Goal: Communication & Community: Share content

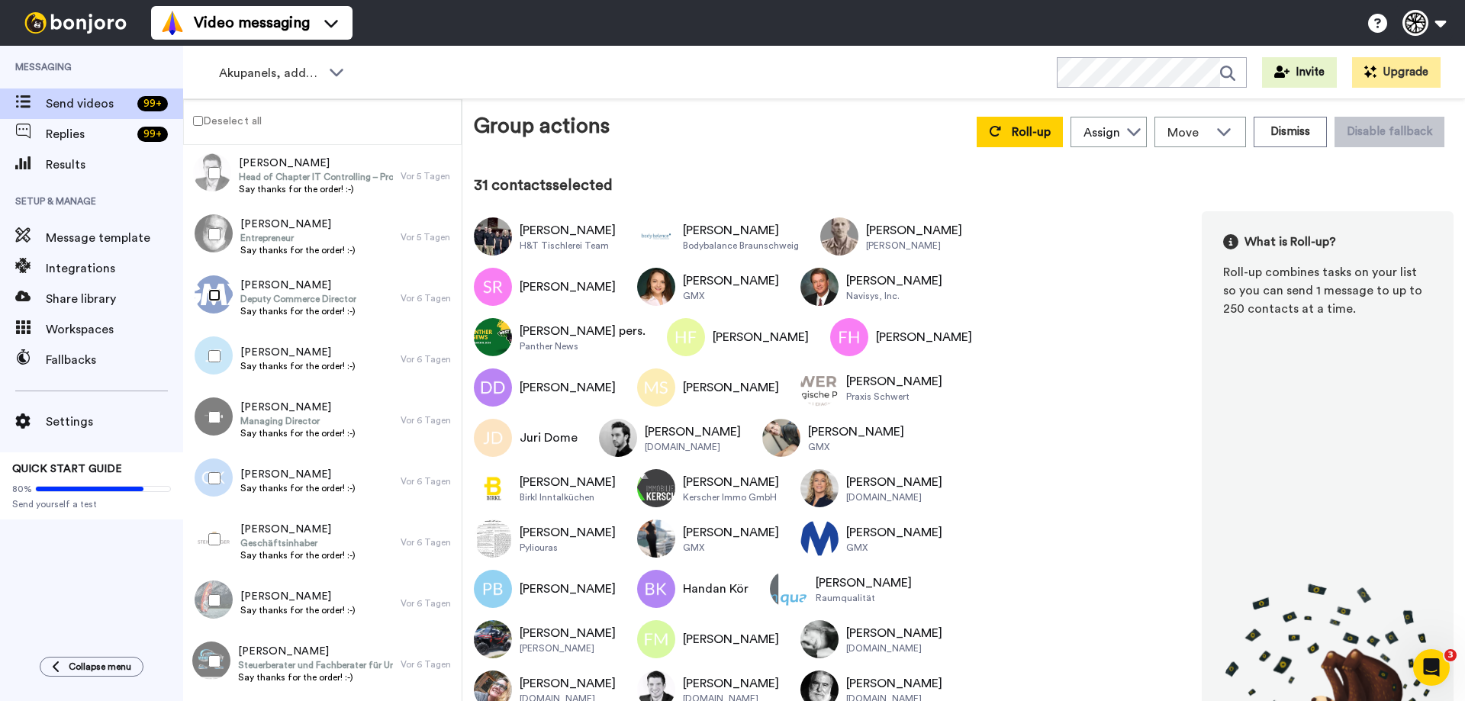
scroll to position [1755, 0]
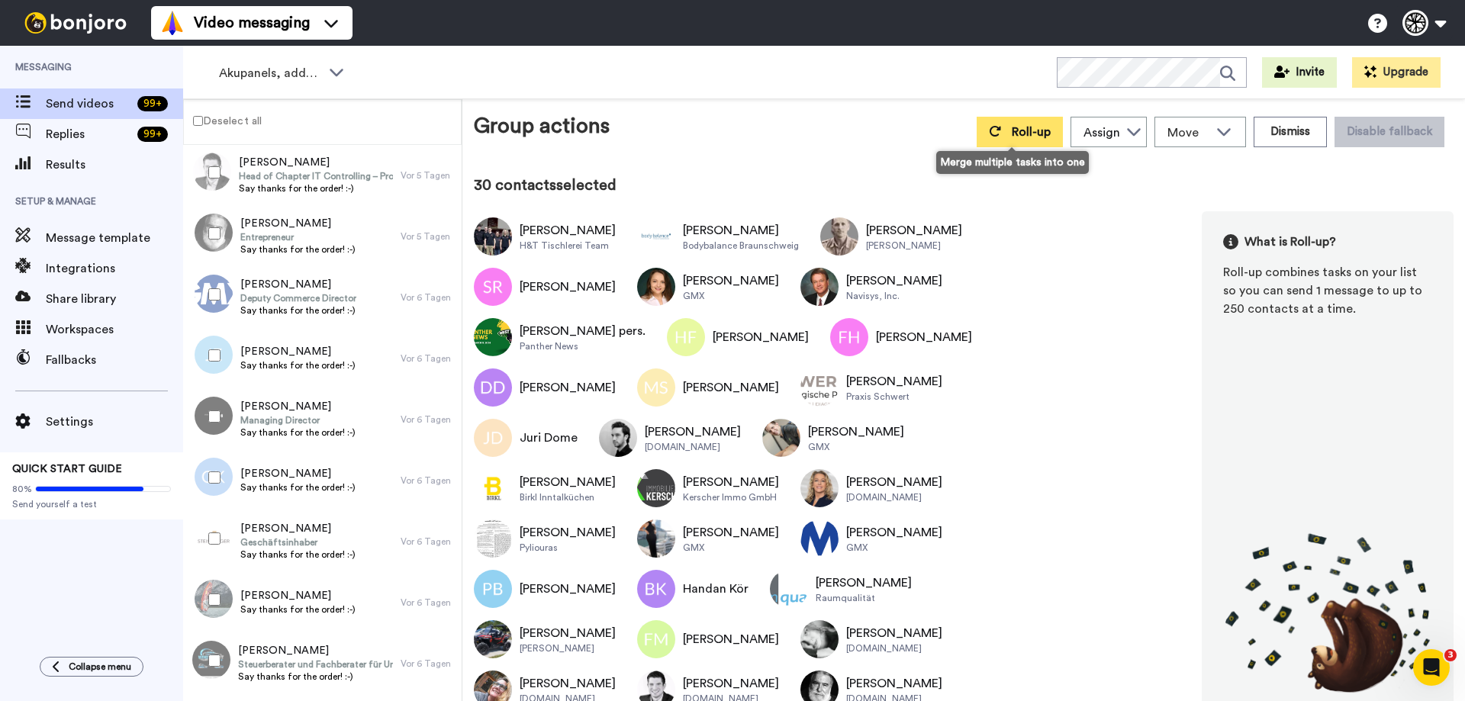
click at [992, 136] on icon at bounding box center [995, 131] width 12 height 12
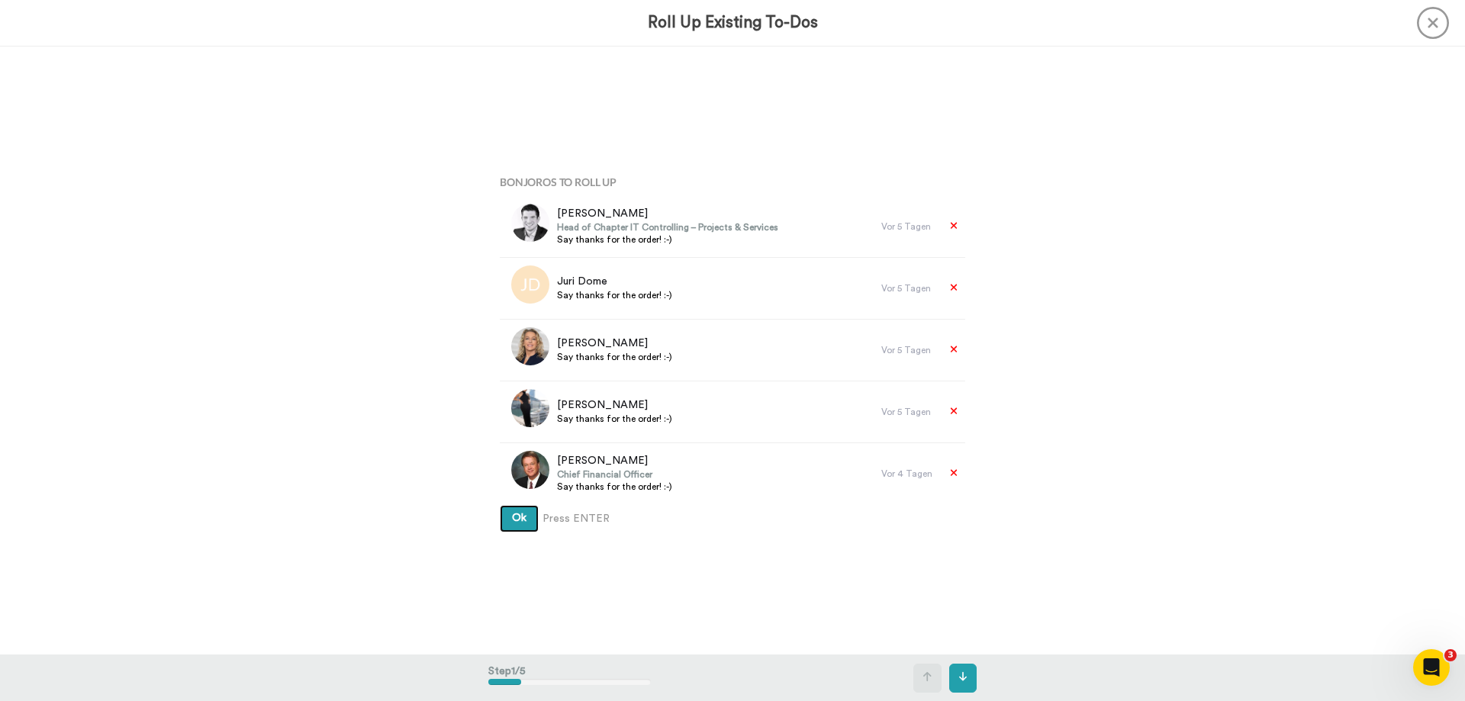
click at [521, 511] on button "Ok" at bounding box center [519, 518] width 39 height 27
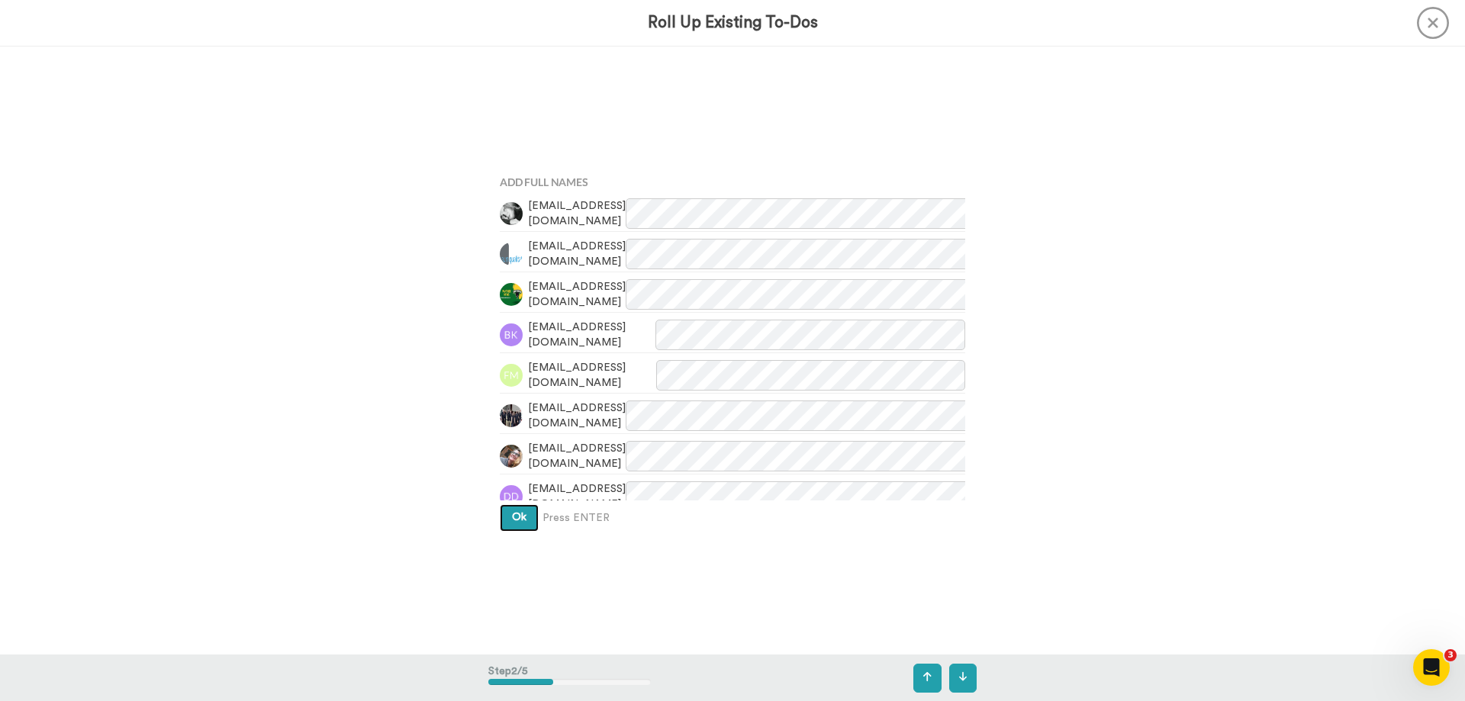
click at [520, 514] on span "Ok" at bounding box center [519, 517] width 14 height 11
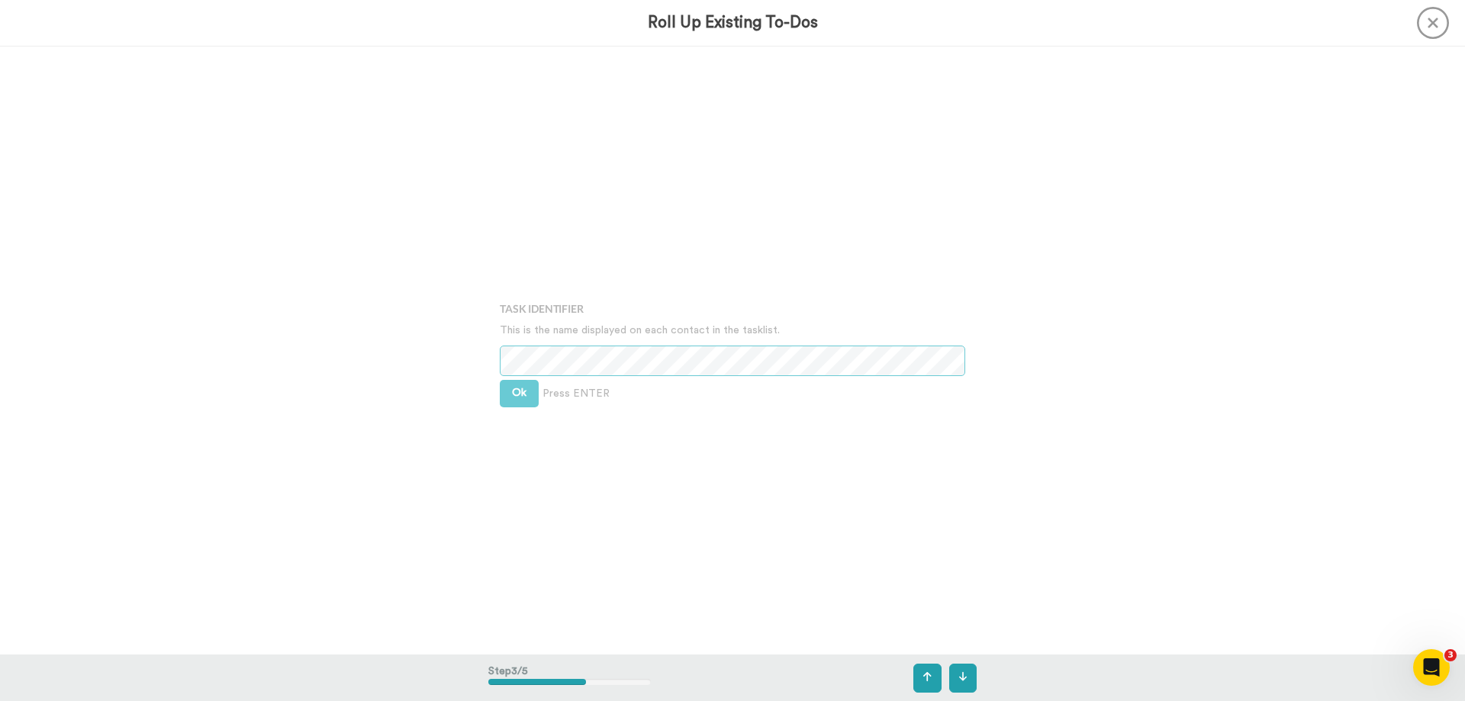
scroll to position [1217, 0]
click at [529, 399] on button "Ok" at bounding box center [519, 392] width 39 height 27
click at [508, 390] on button "Ok" at bounding box center [519, 380] width 39 height 27
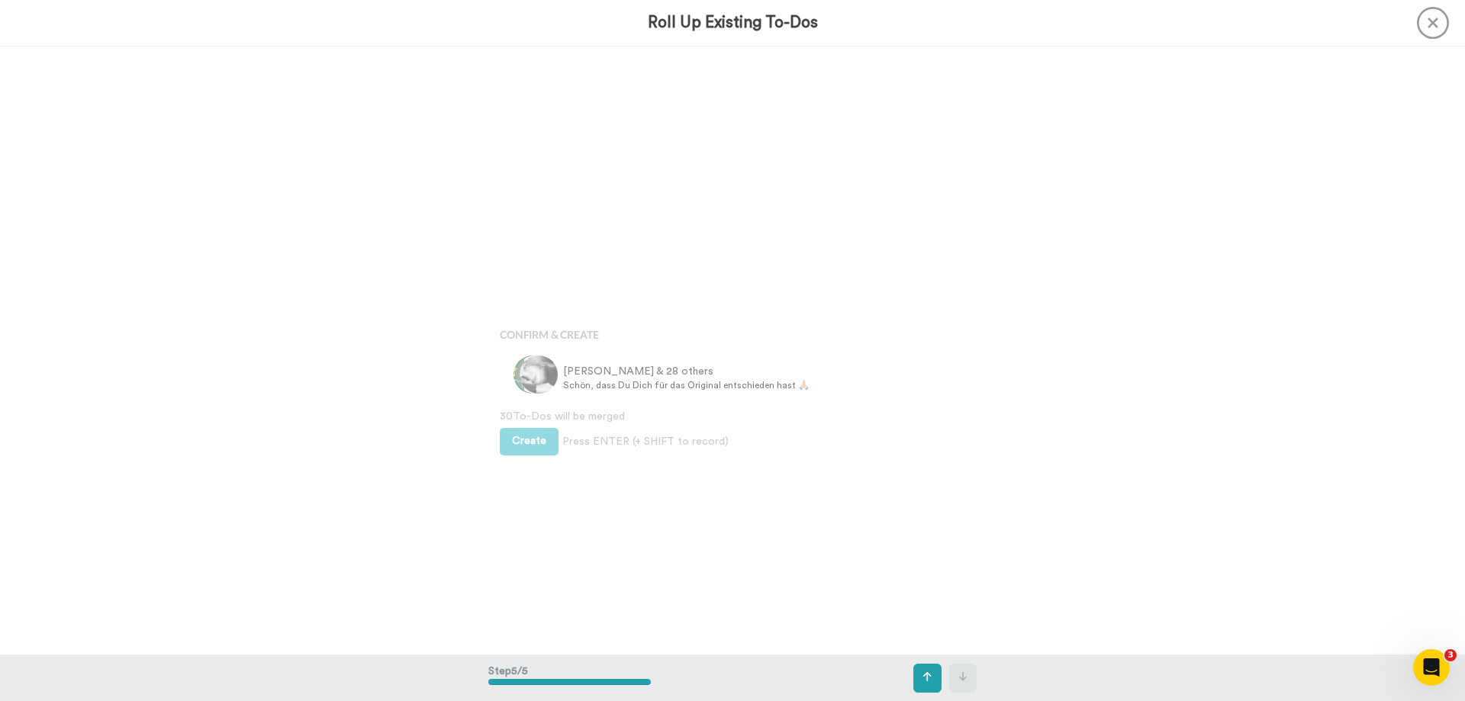
scroll to position [2434, 0]
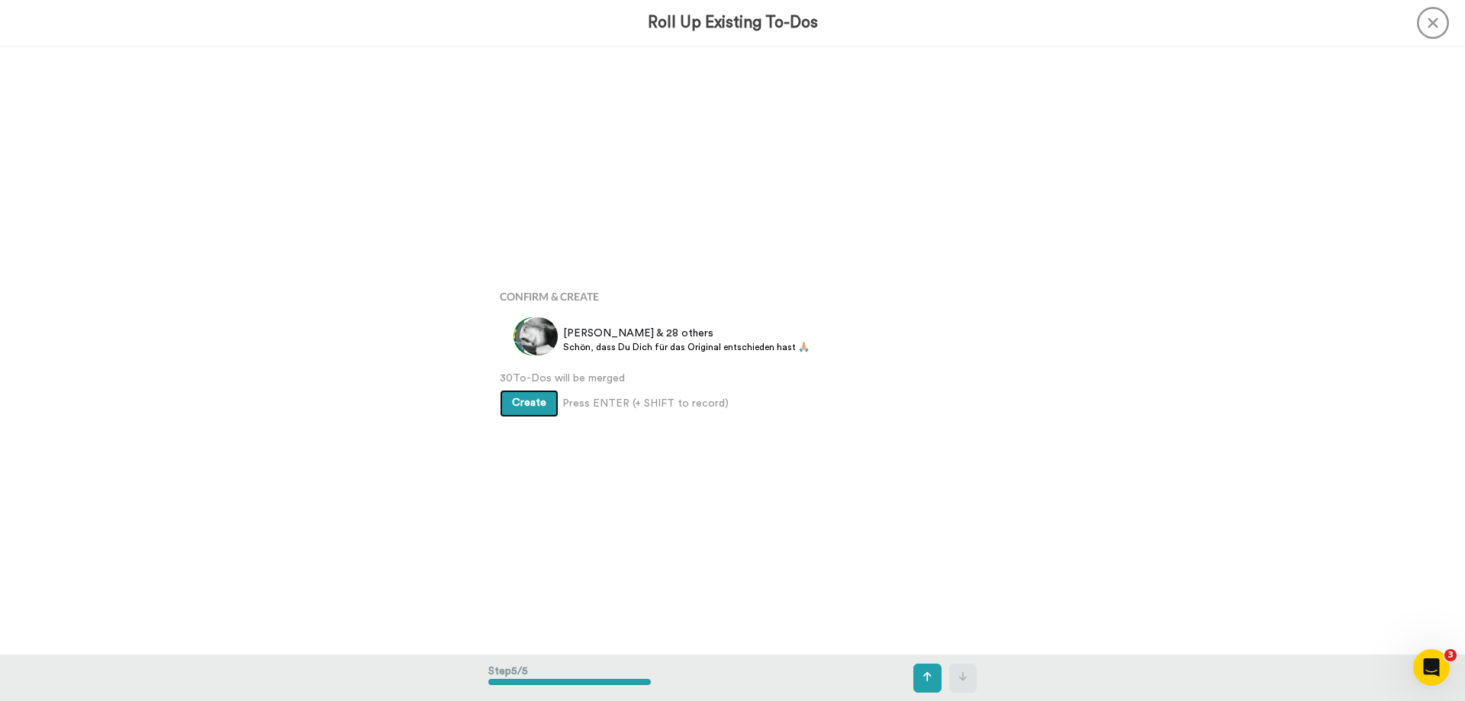
click at [529, 412] on button "Create" at bounding box center [529, 403] width 59 height 27
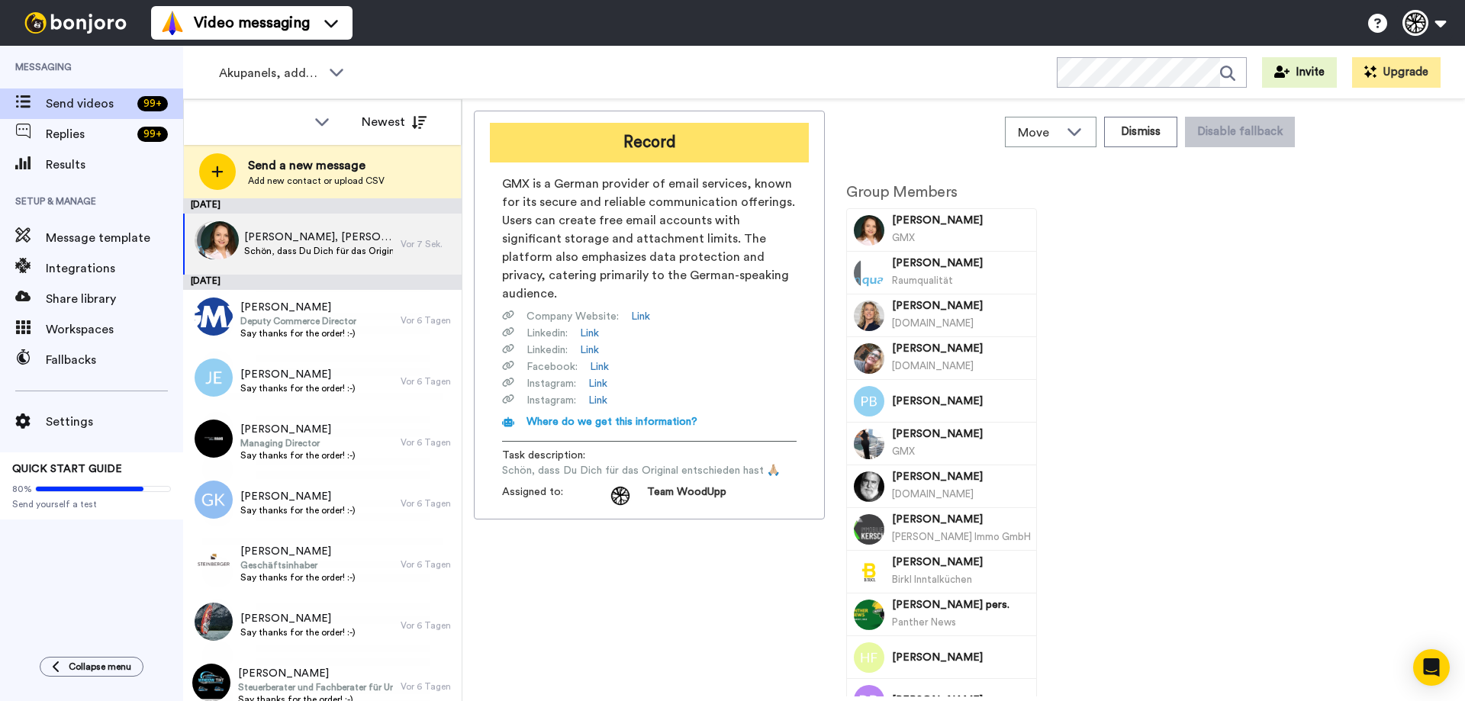
click at [691, 156] on button "Record" at bounding box center [649, 143] width 319 height 40
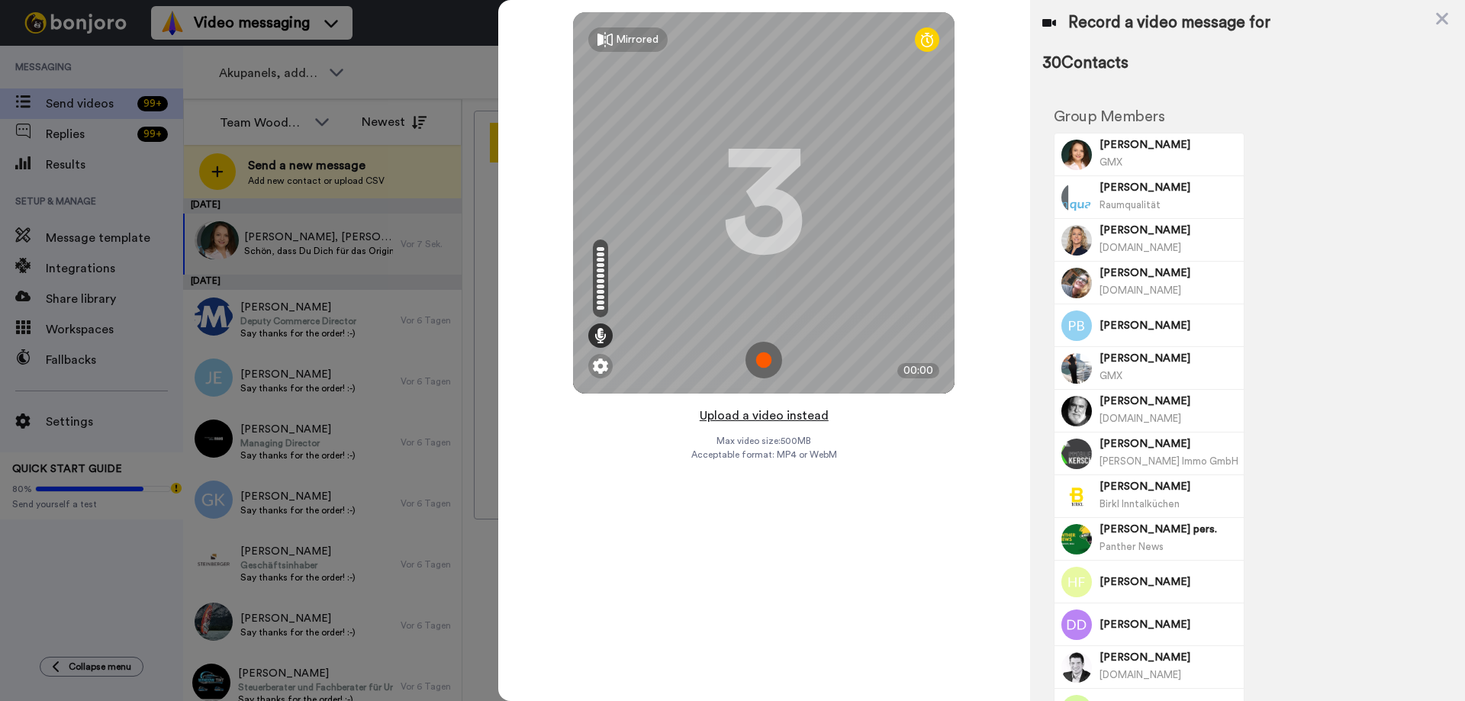
click at [781, 414] on button "Upload a video instead" at bounding box center [764, 416] width 138 height 20
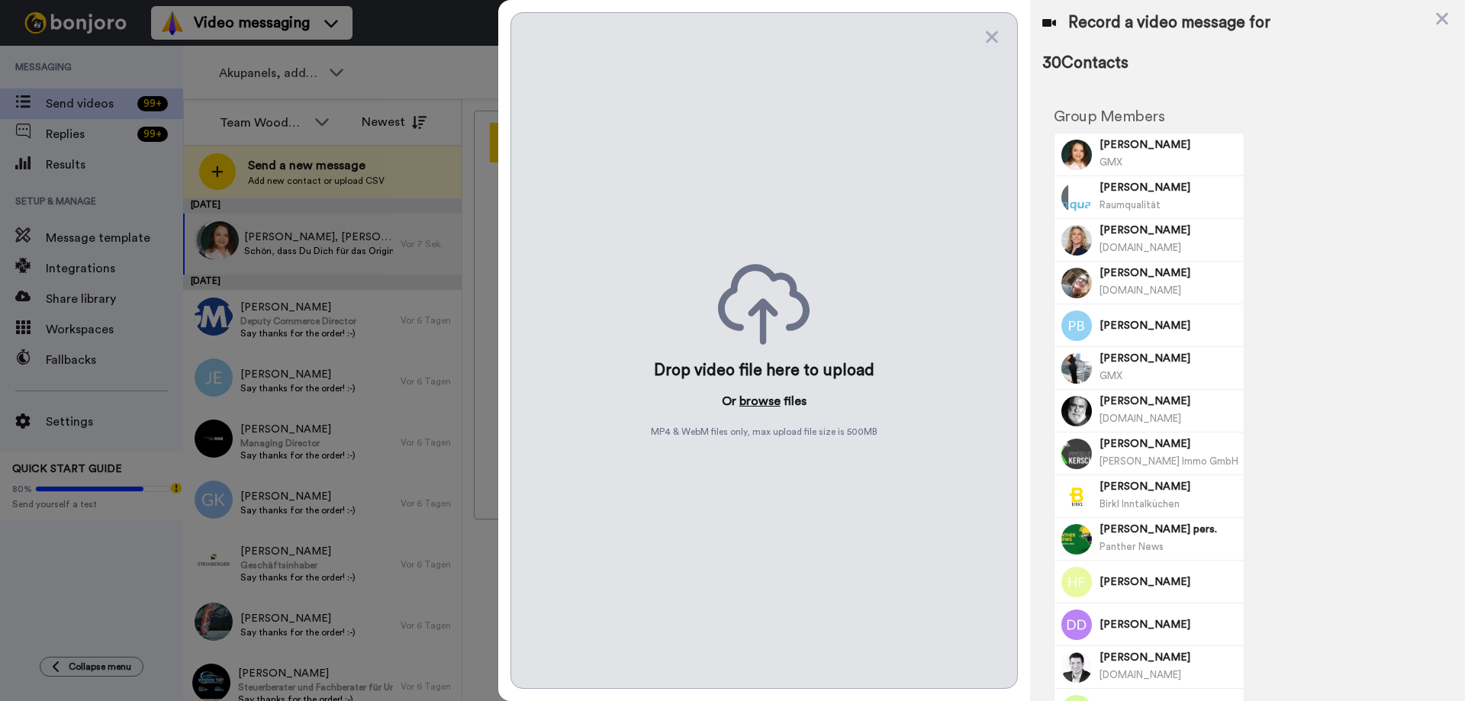
click at [750, 403] on button "browse" at bounding box center [759, 401] width 41 height 18
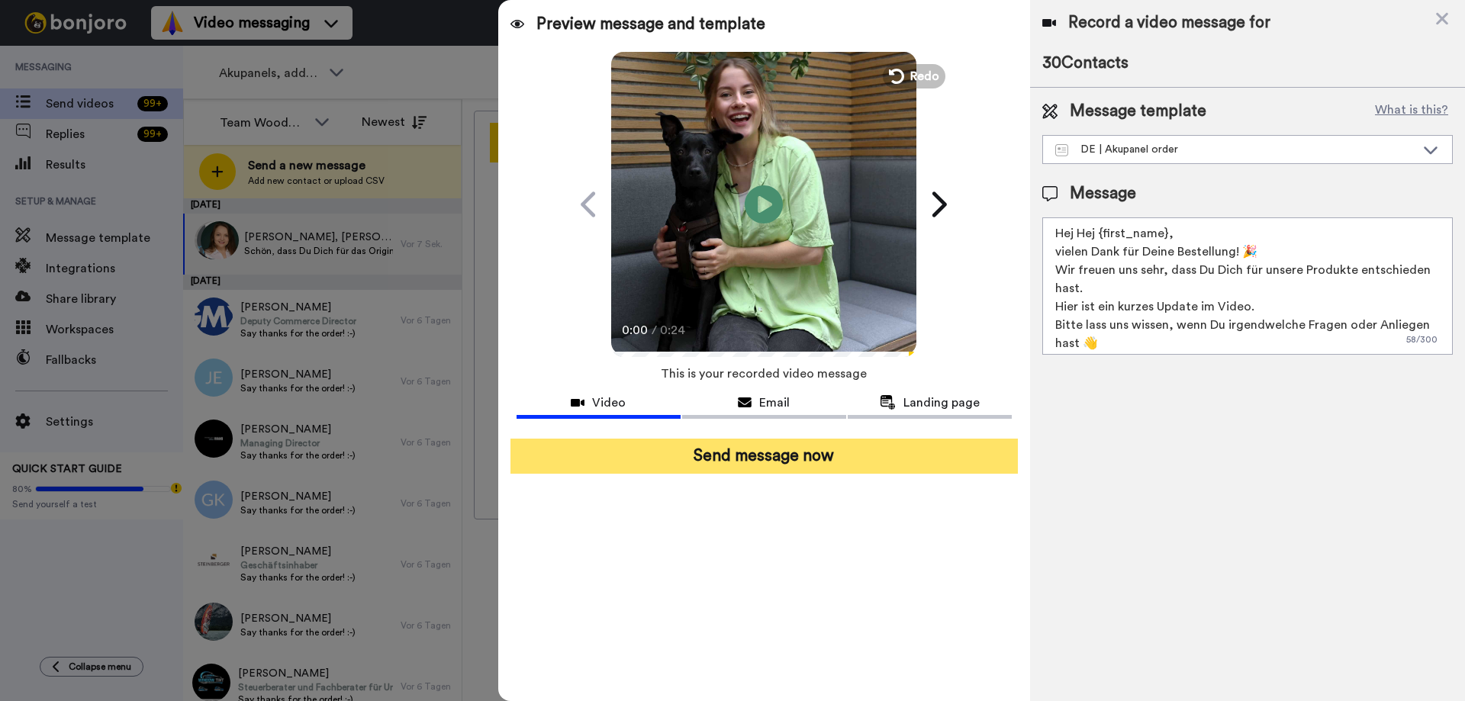
click at [853, 451] on button "Send message now" at bounding box center [763, 456] width 507 height 35
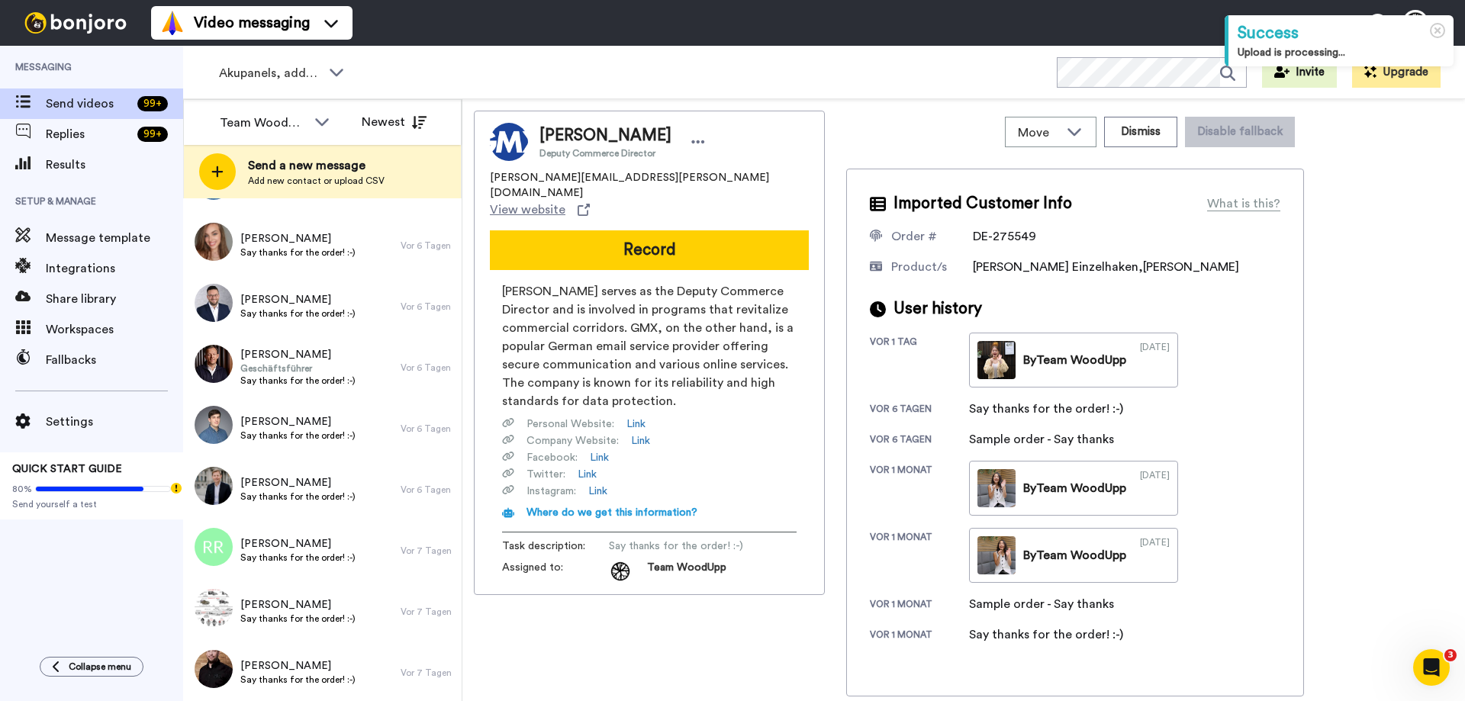
scroll to position [1054, 0]
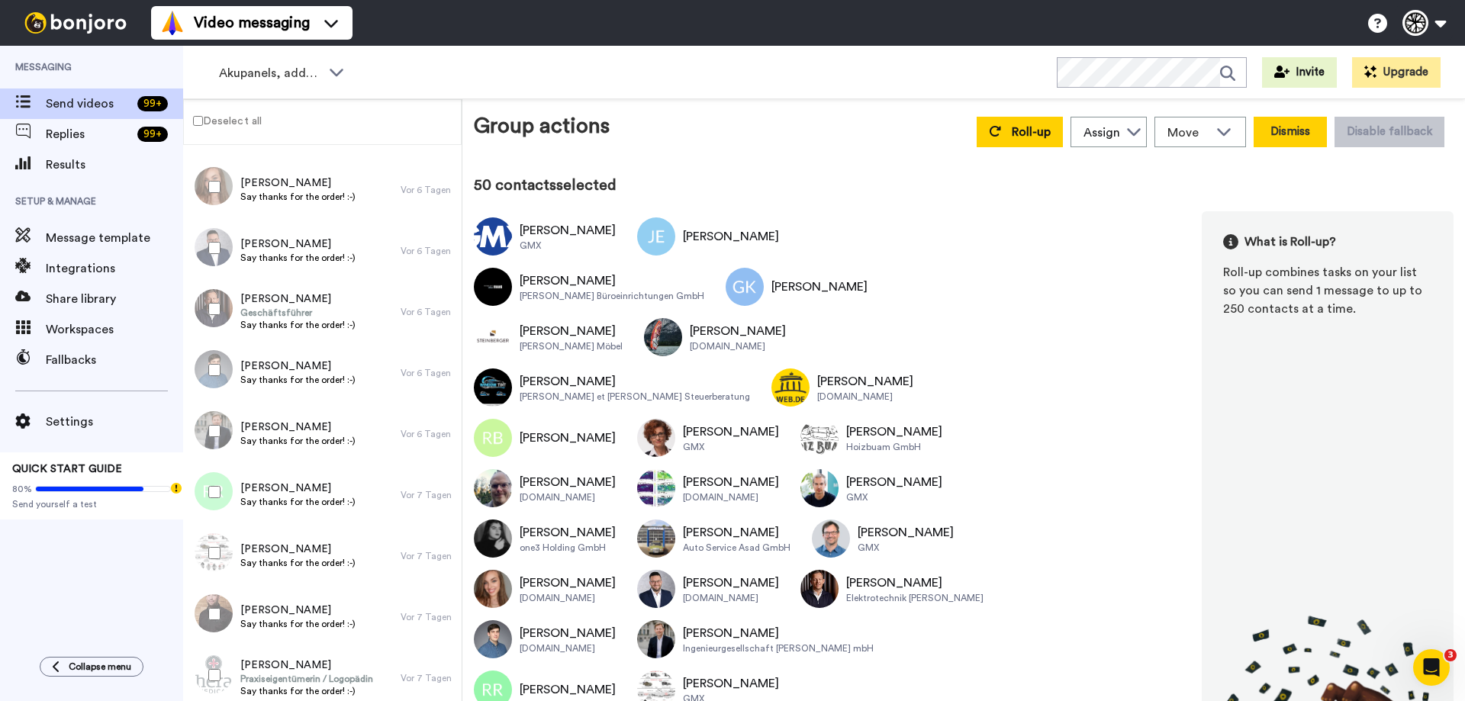
click at [1271, 129] on button "Dismiss" at bounding box center [1290, 132] width 73 height 31
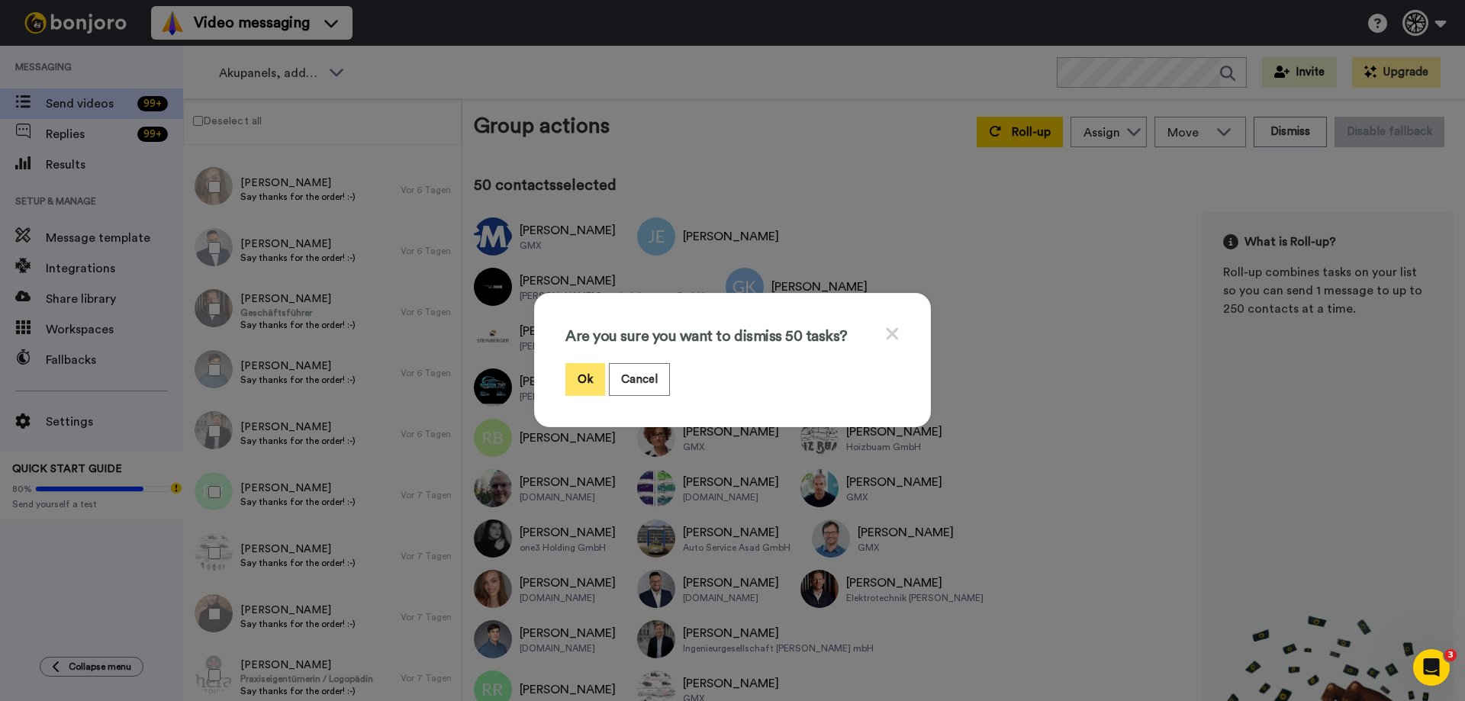
click at [574, 370] on button "Ok" at bounding box center [585, 379] width 40 height 33
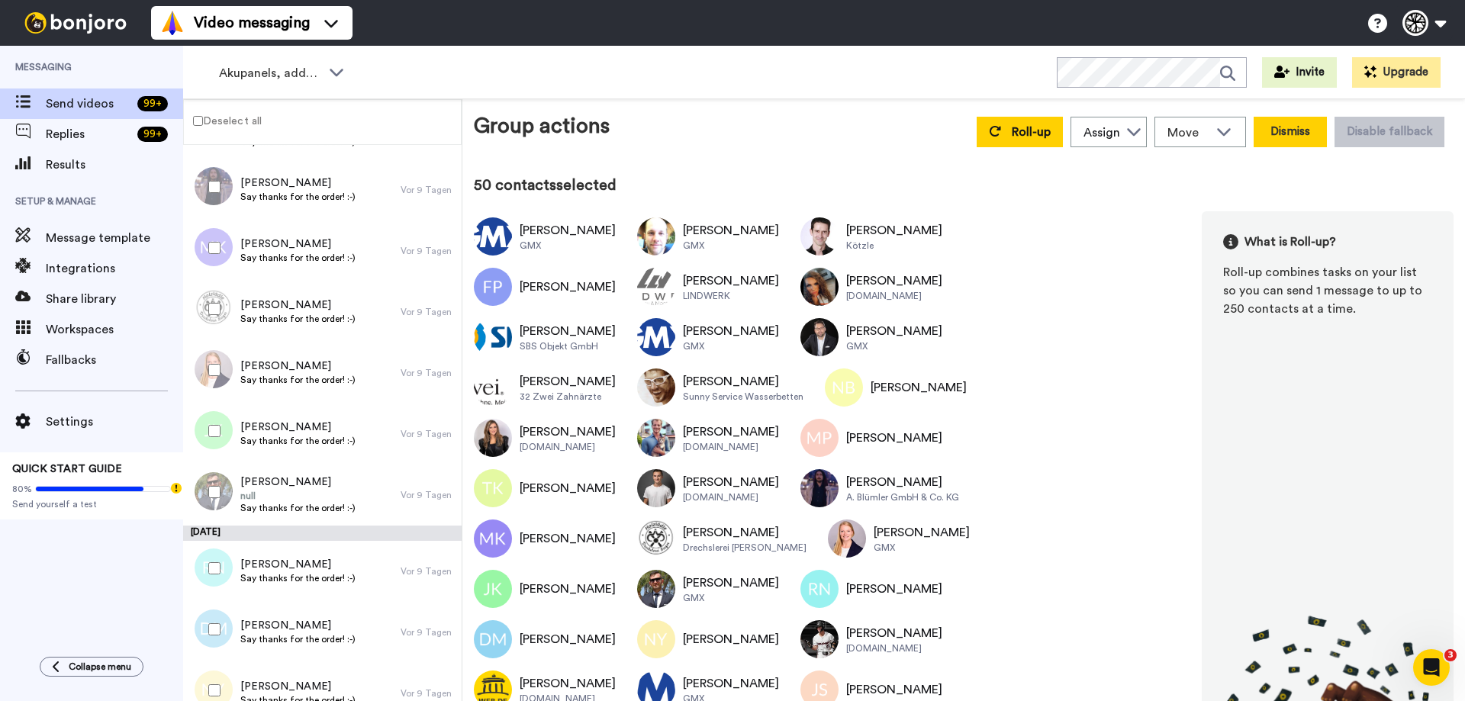
click at [1286, 137] on button "Dismiss" at bounding box center [1290, 132] width 73 height 31
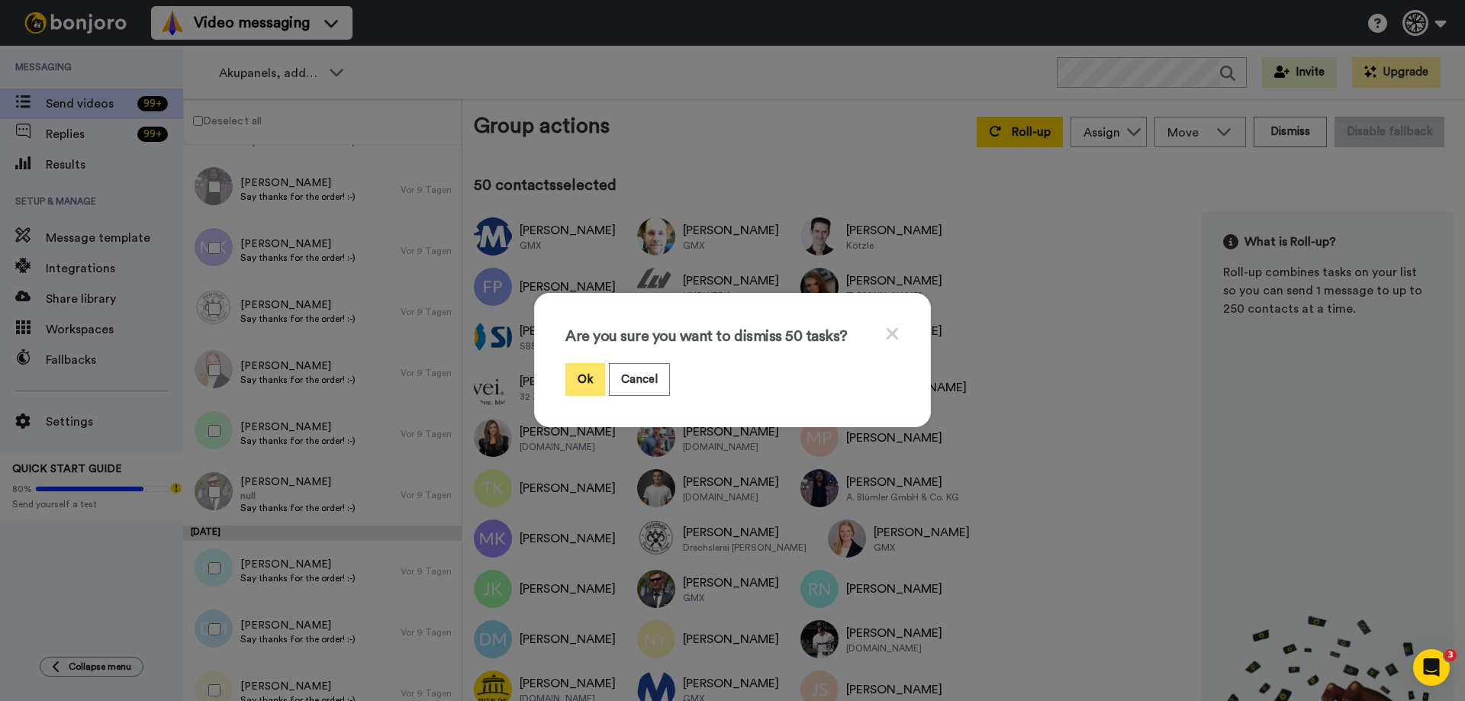
click at [568, 376] on button "Ok" at bounding box center [585, 379] width 40 height 33
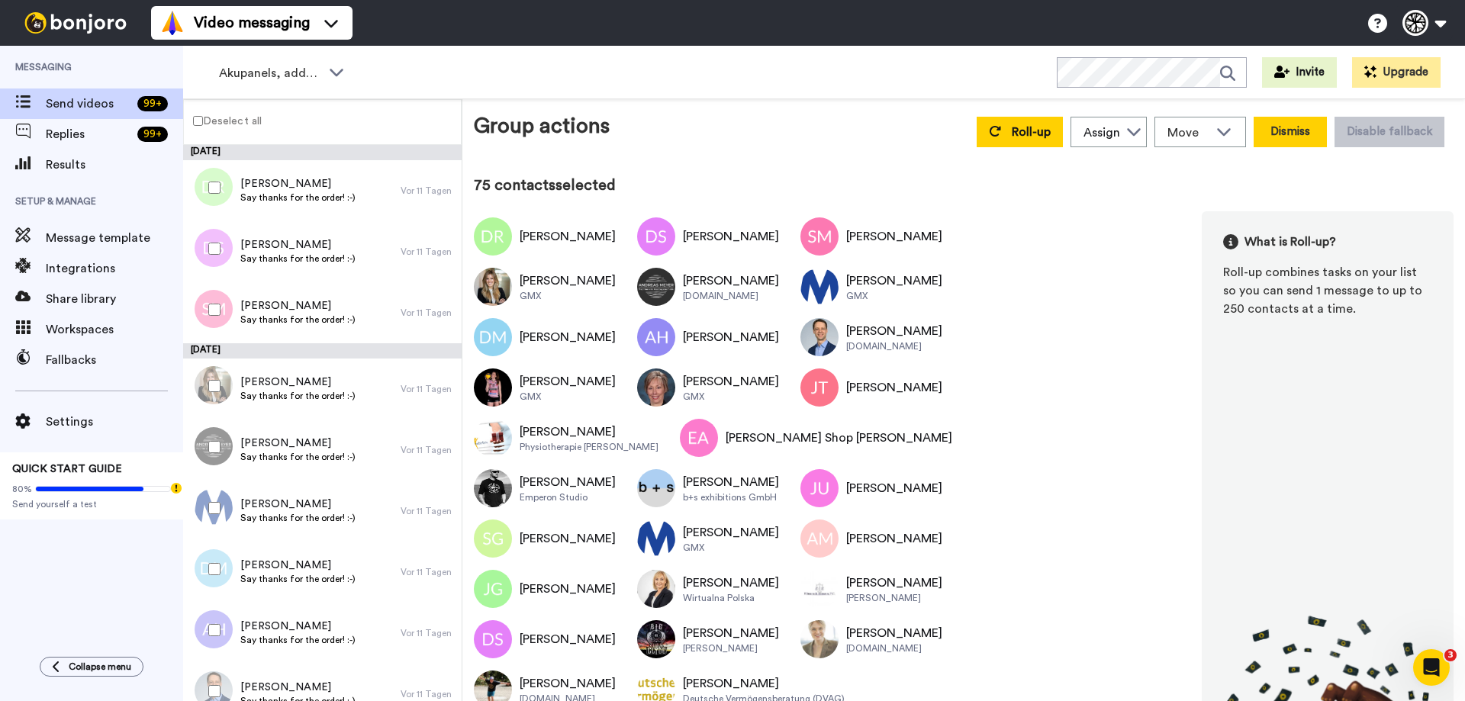
click at [1292, 135] on button "Dismiss" at bounding box center [1290, 132] width 73 height 31
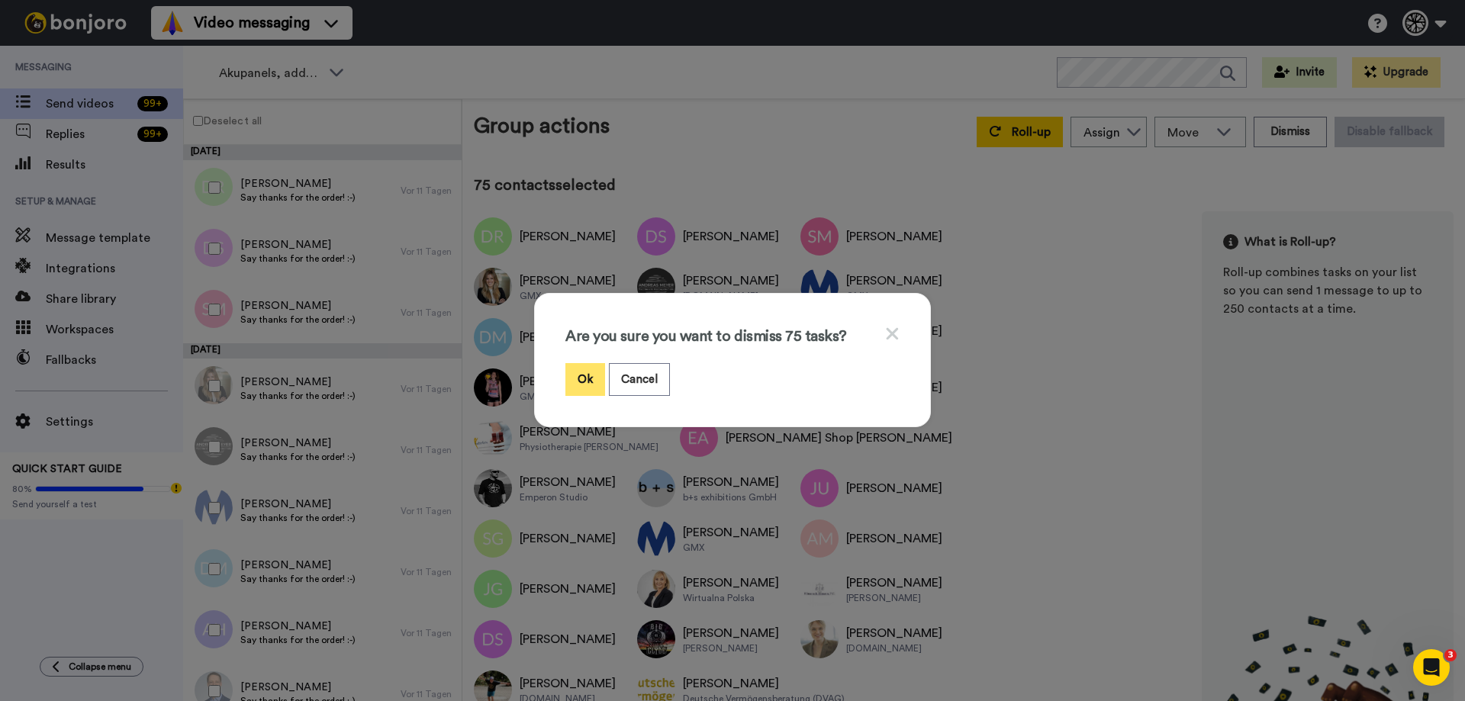
click at [584, 385] on button "Ok" at bounding box center [585, 379] width 40 height 33
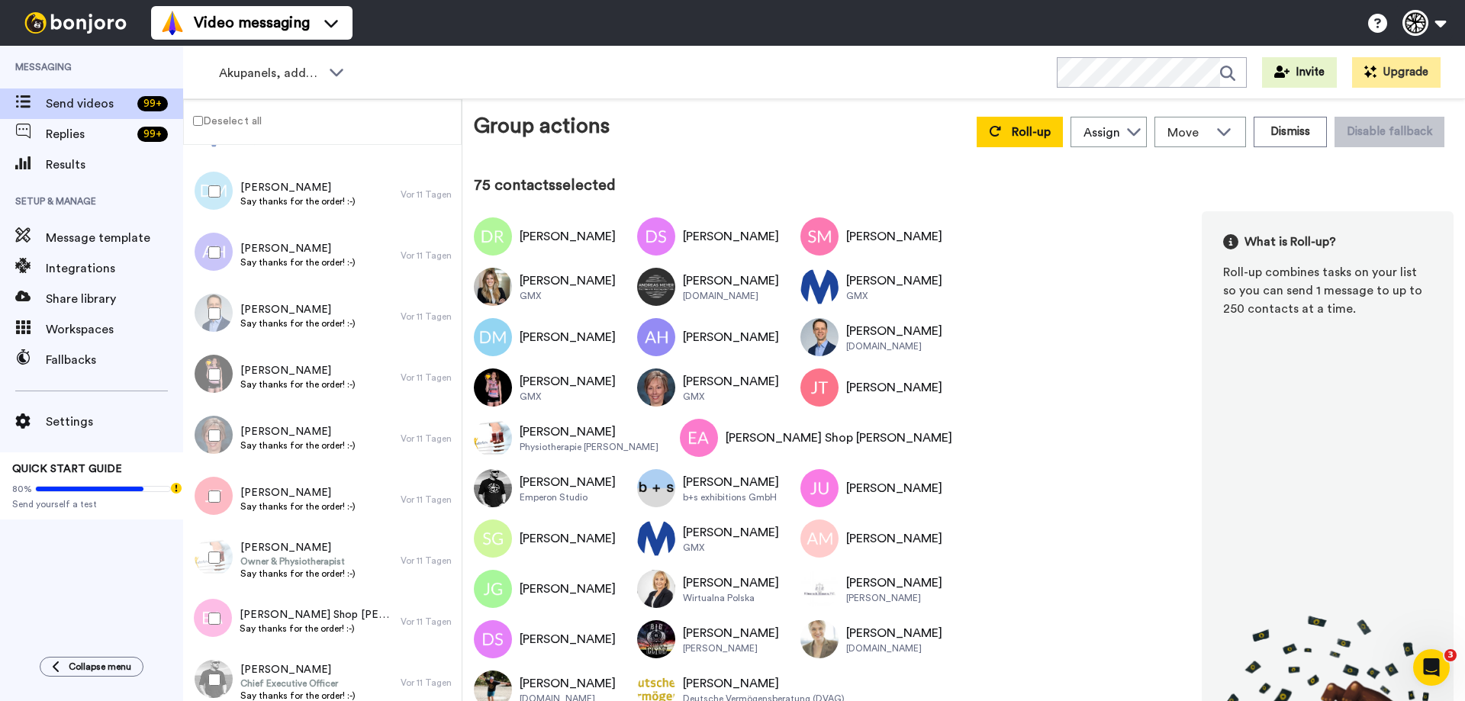
scroll to position [381, 0]
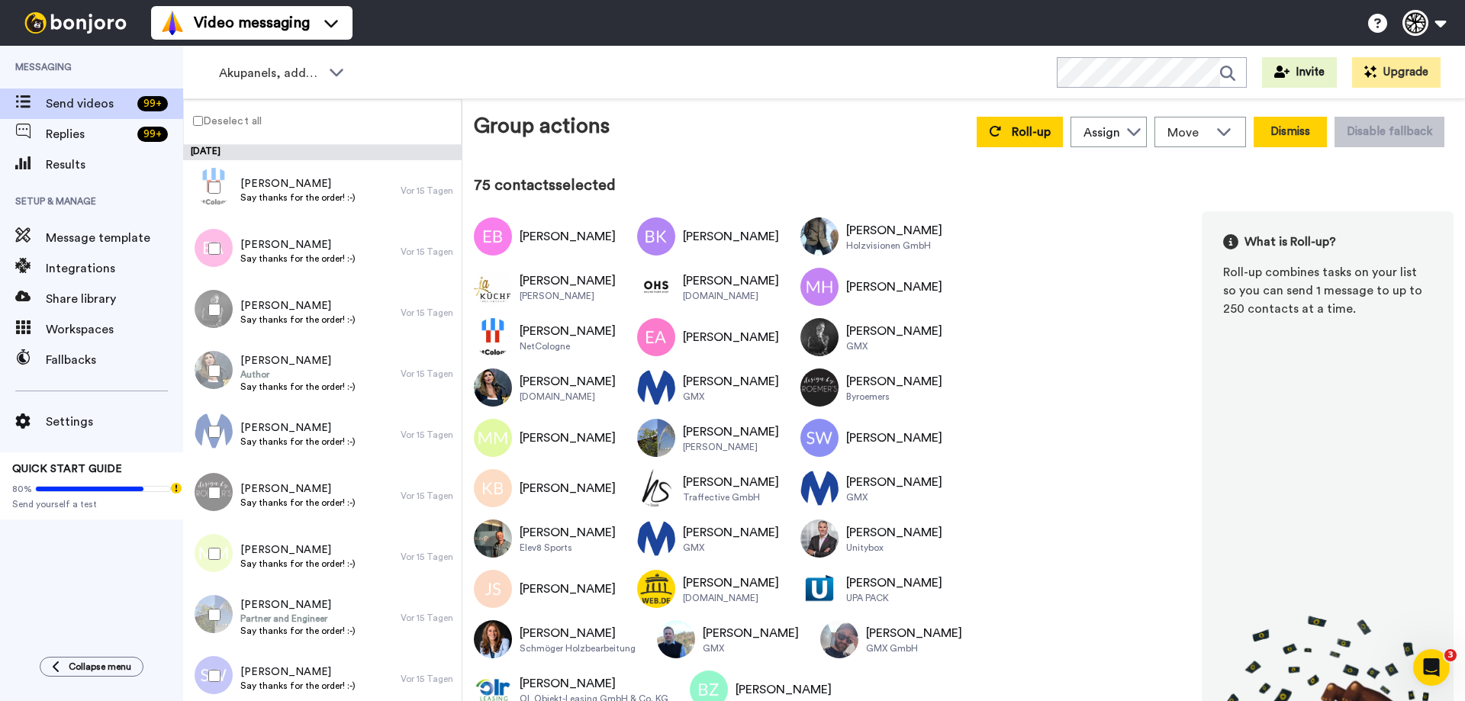
click at [1295, 131] on button "Dismiss" at bounding box center [1290, 132] width 73 height 31
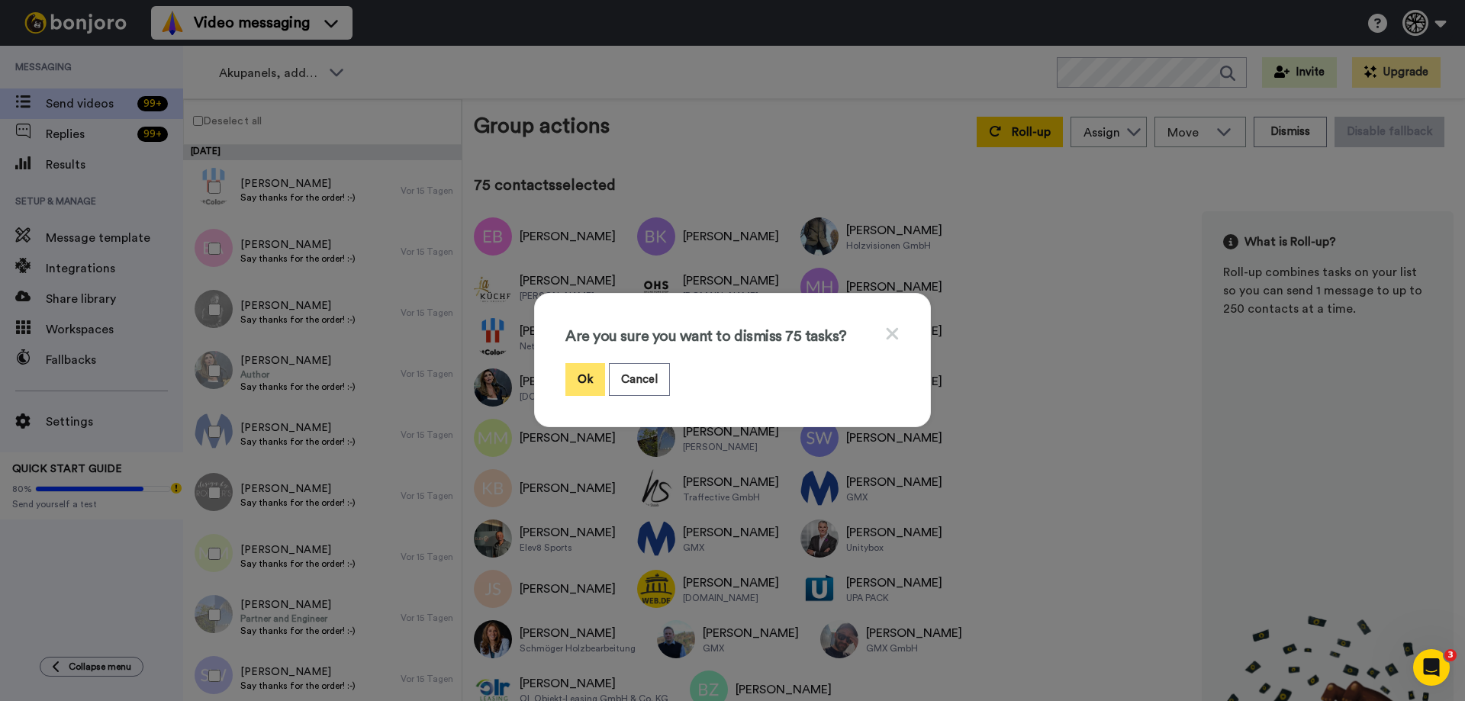
click at [568, 380] on button "Ok" at bounding box center [585, 379] width 40 height 33
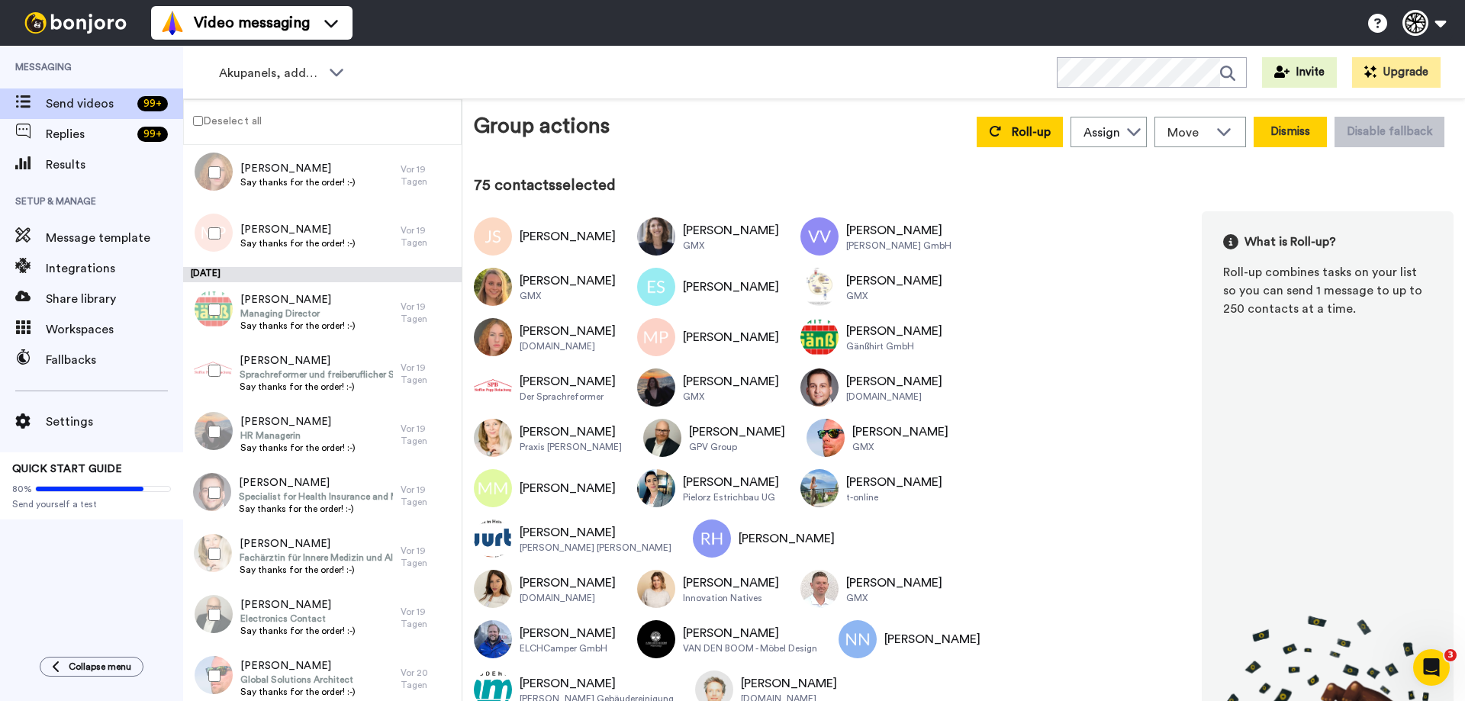
click at [1293, 127] on button "Dismiss" at bounding box center [1290, 132] width 73 height 31
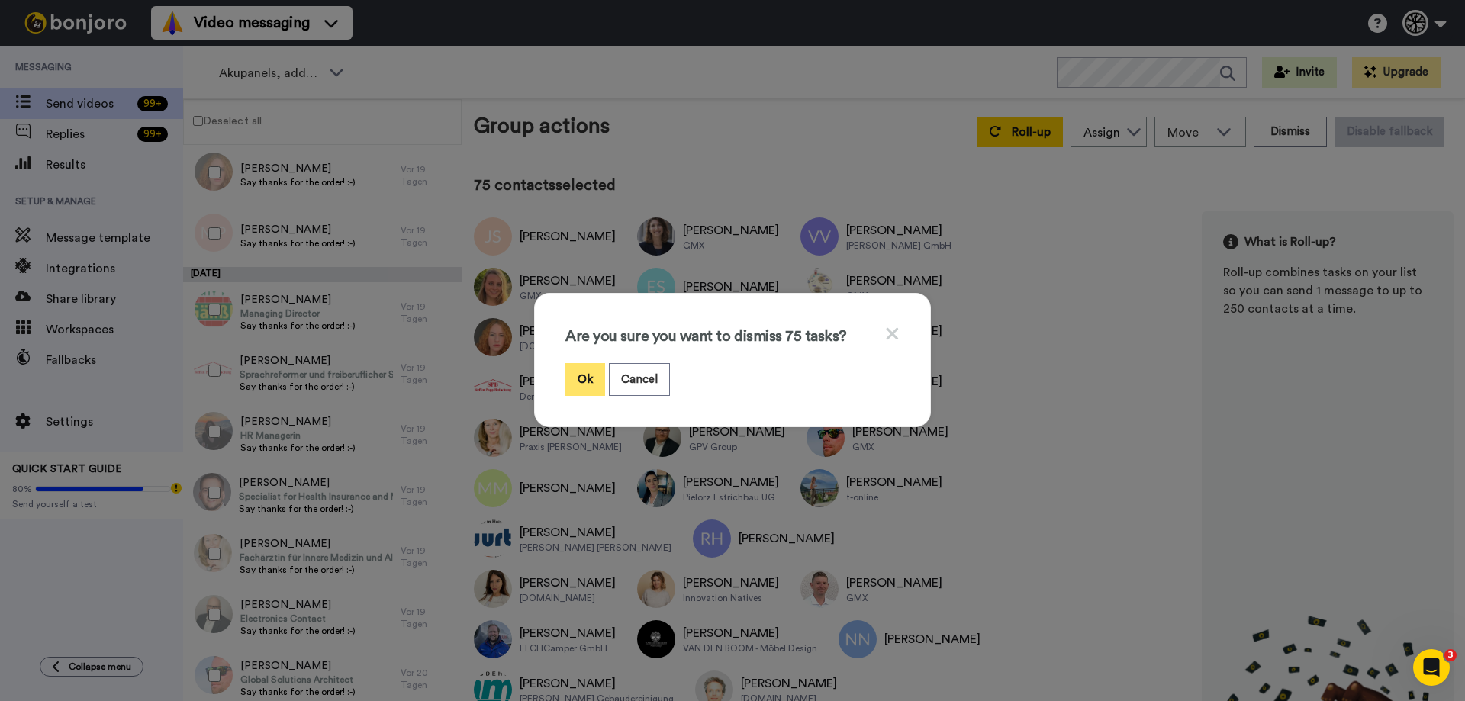
click at [584, 372] on button "Ok" at bounding box center [585, 379] width 40 height 33
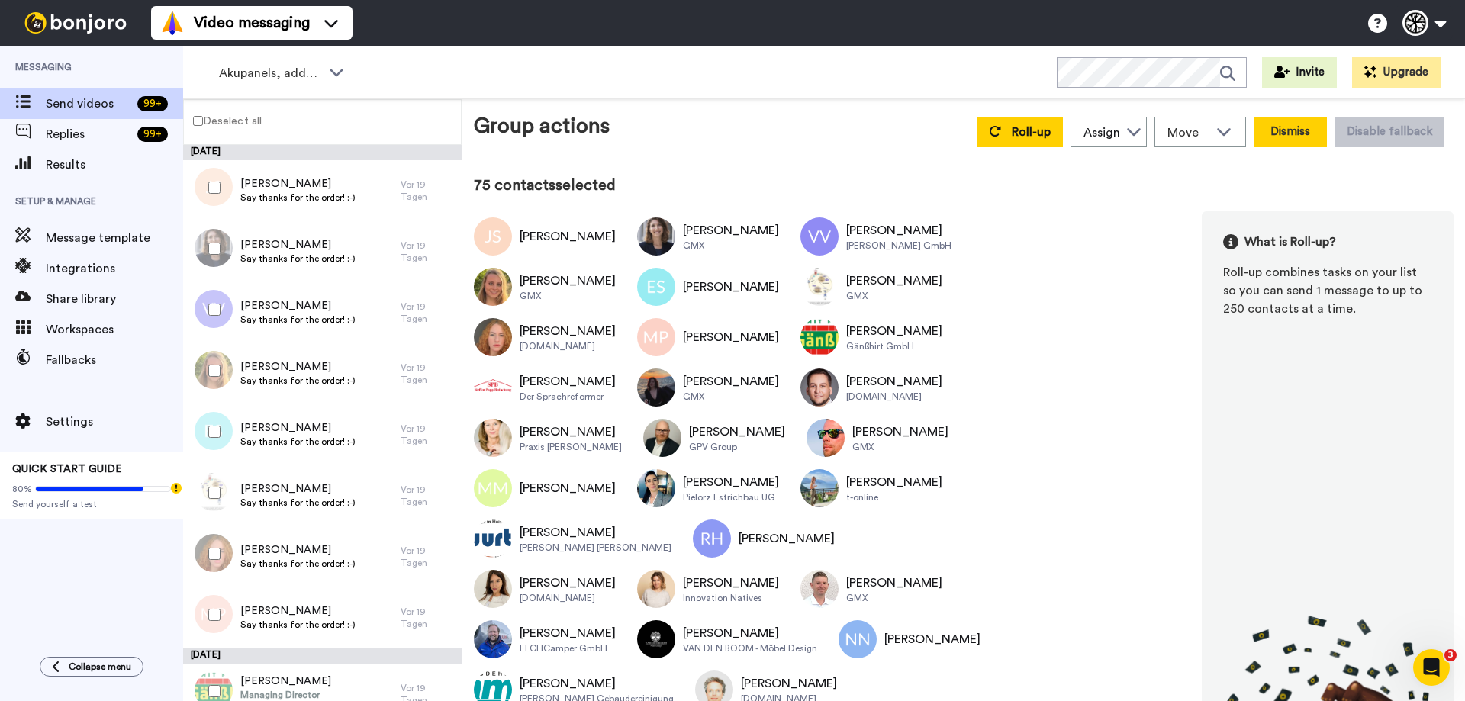
click at [1289, 136] on button "Dismiss" at bounding box center [1290, 132] width 73 height 31
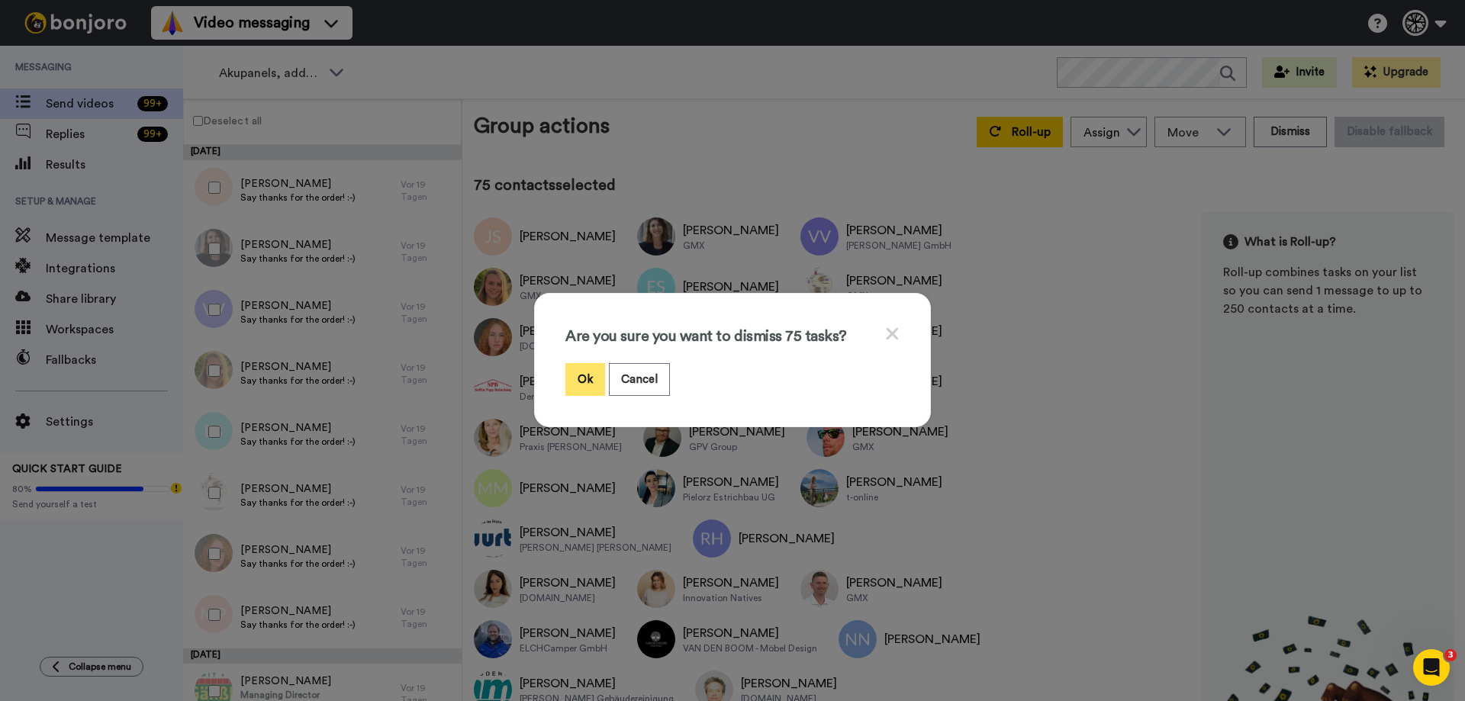
click at [580, 387] on button "Ok" at bounding box center [585, 379] width 40 height 33
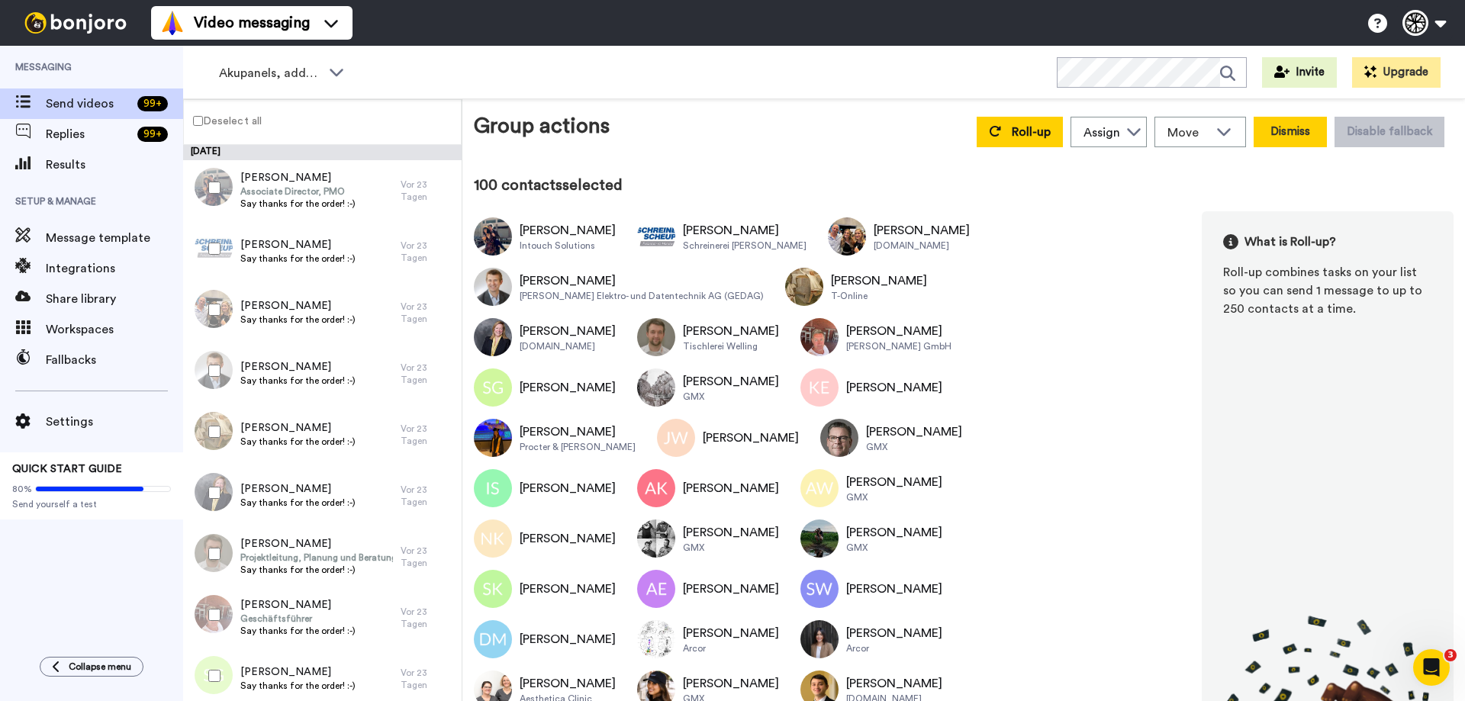
click at [1278, 137] on button "Dismiss" at bounding box center [1290, 132] width 73 height 31
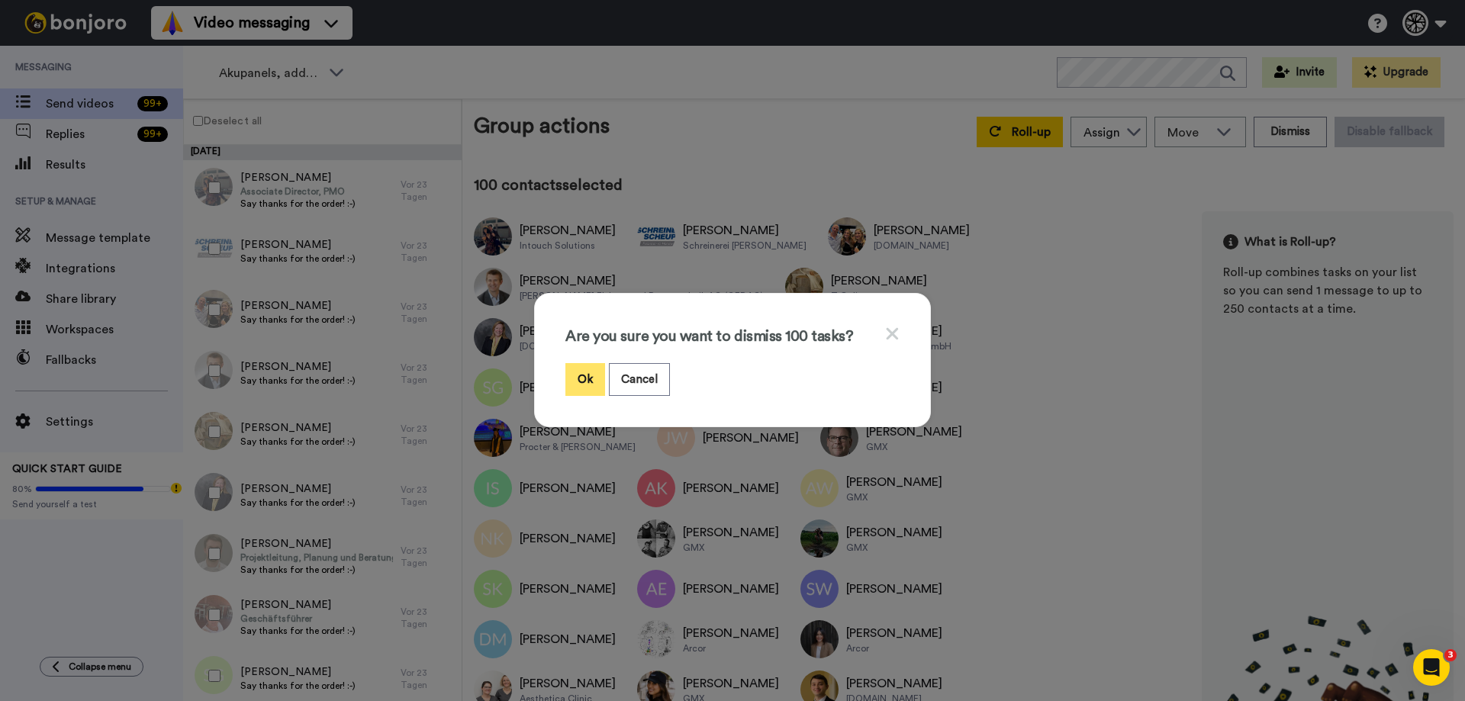
click at [583, 371] on button "Ok" at bounding box center [585, 379] width 40 height 33
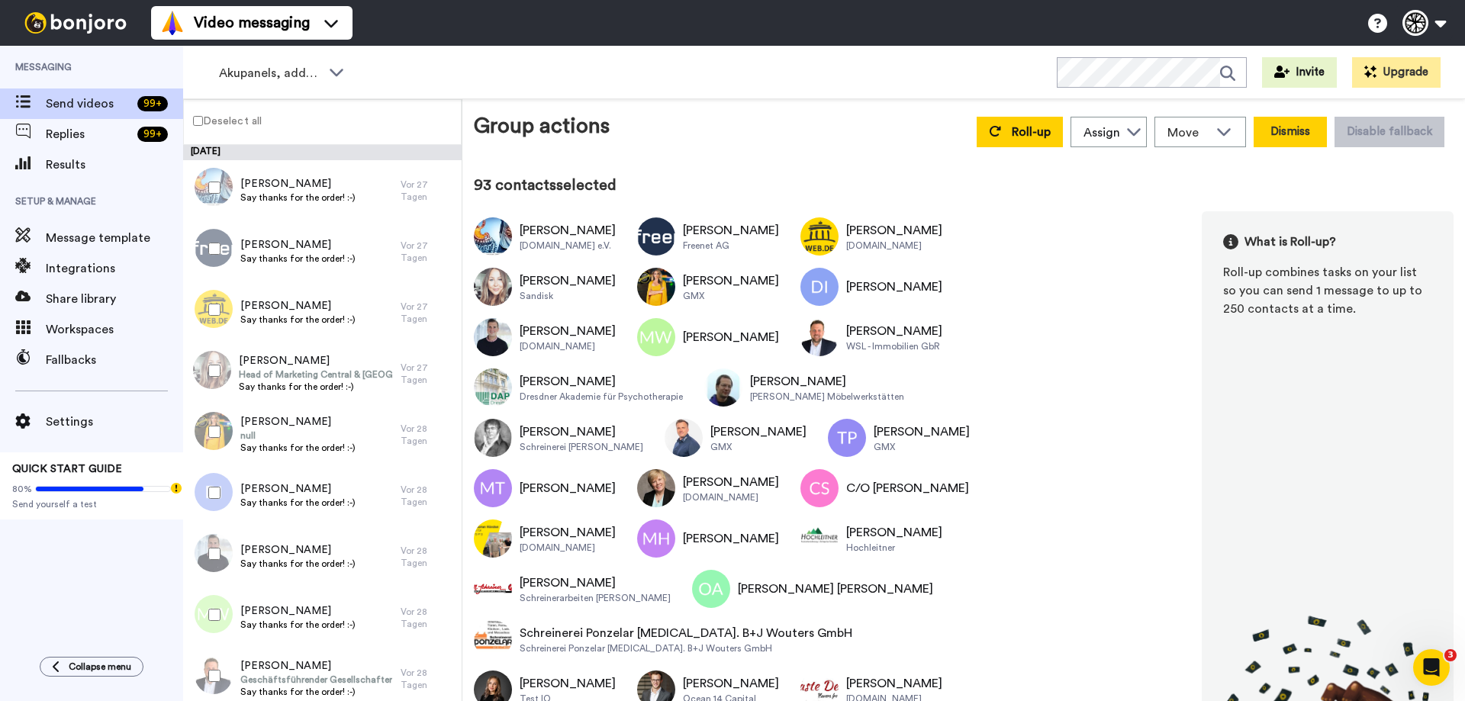
click at [1282, 125] on button "Dismiss" at bounding box center [1290, 132] width 73 height 31
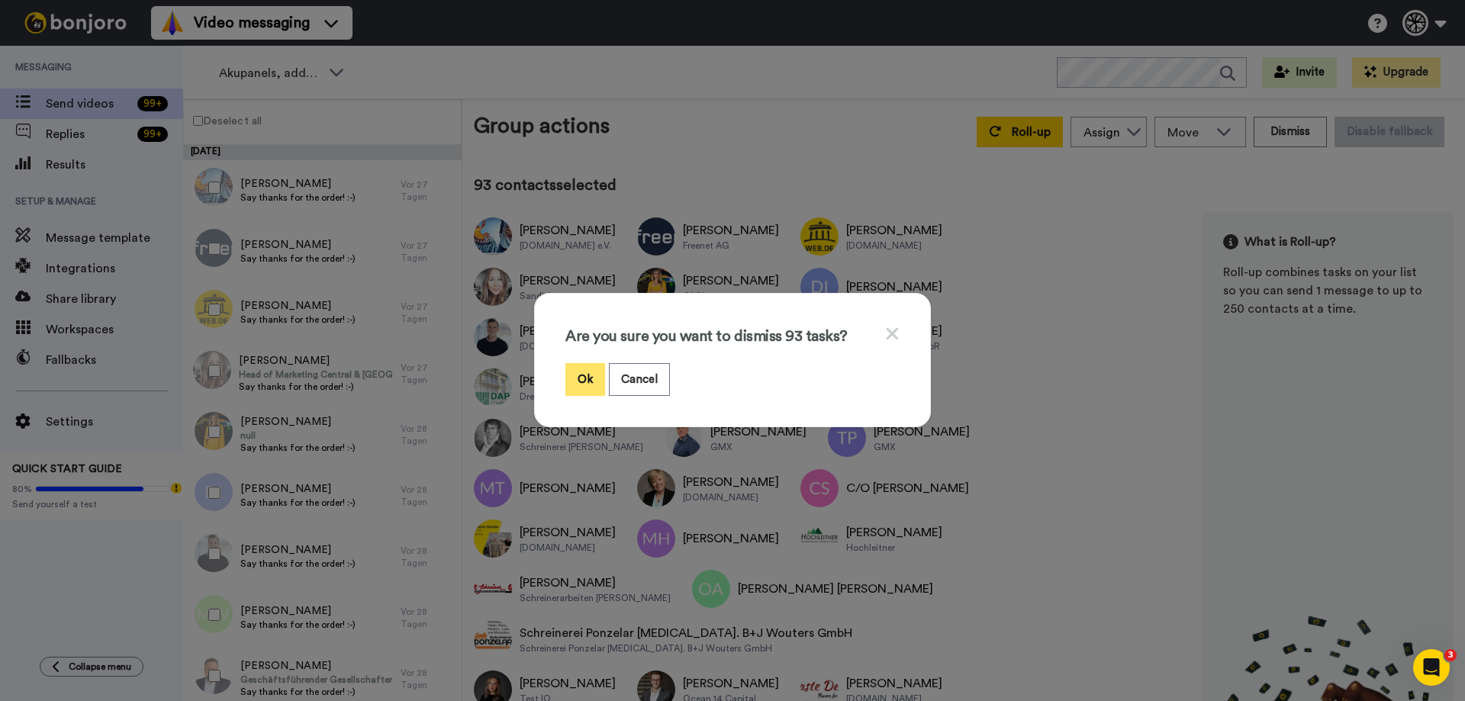
click at [568, 379] on button "Ok" at bounding box center [585, 379] width 40 height 33
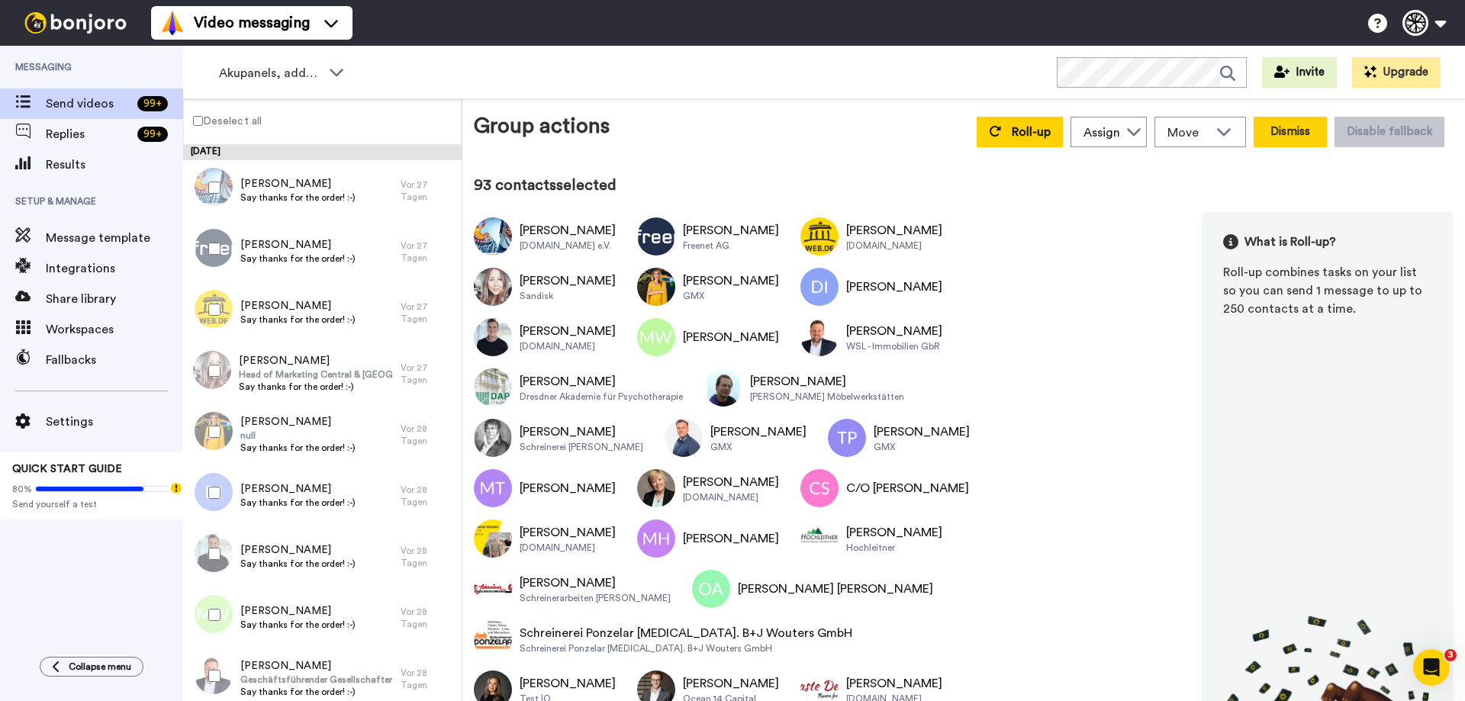
click at [1276, 130] on button "Dismiss" at bounding box center [1290, 132] width 73 height 31
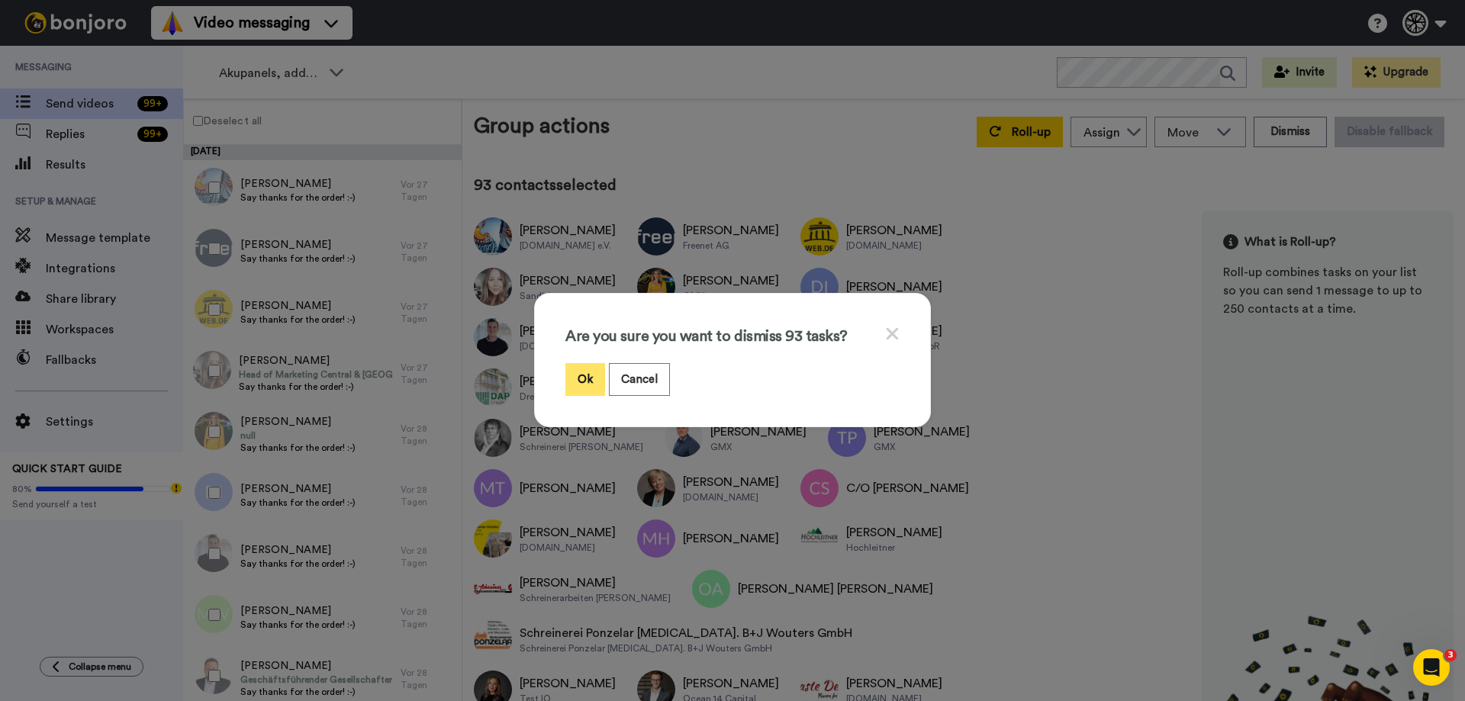
click at [577, 372] on button "Ok" at bounding box center [585, 379] width 40 height 33
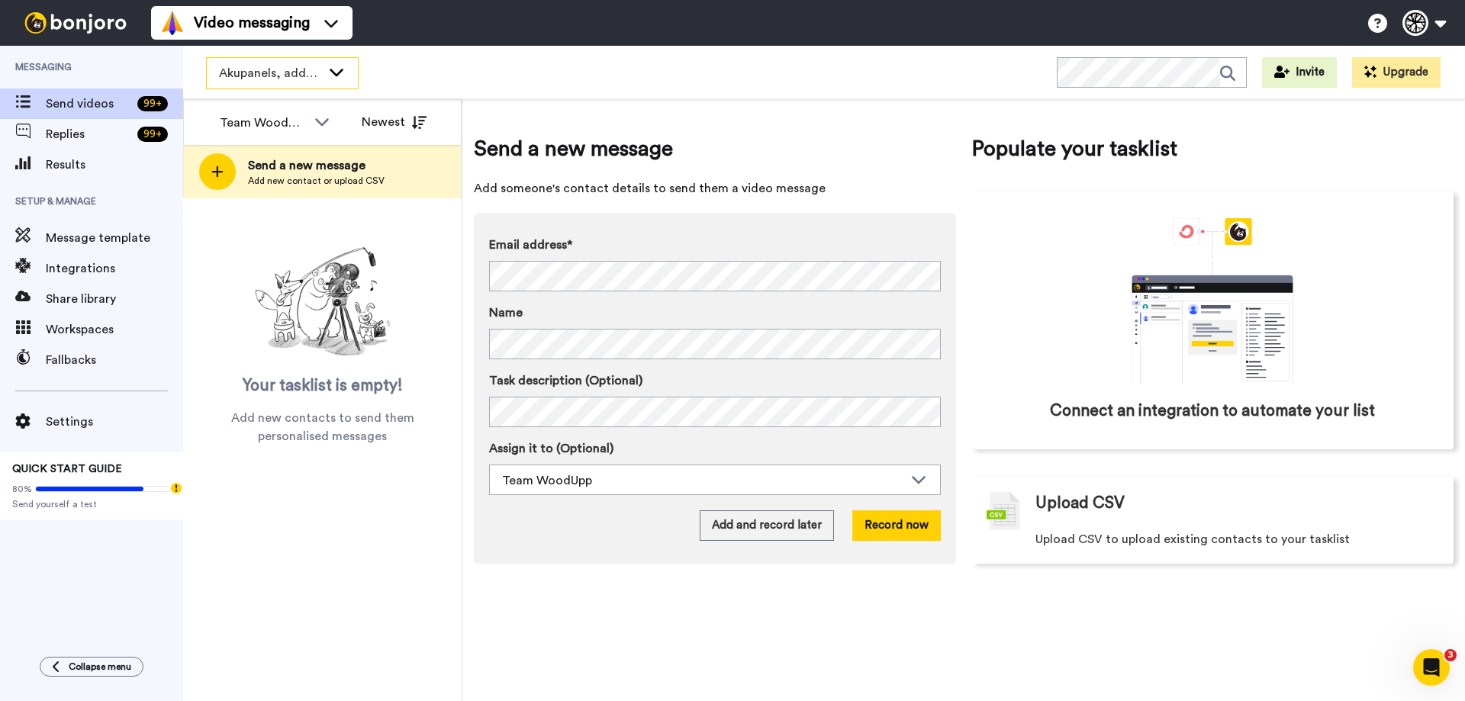
click at [301, 67] on span "Akupanels, addons + CREATE" at bounding box center [270, 73] width 102 height 18
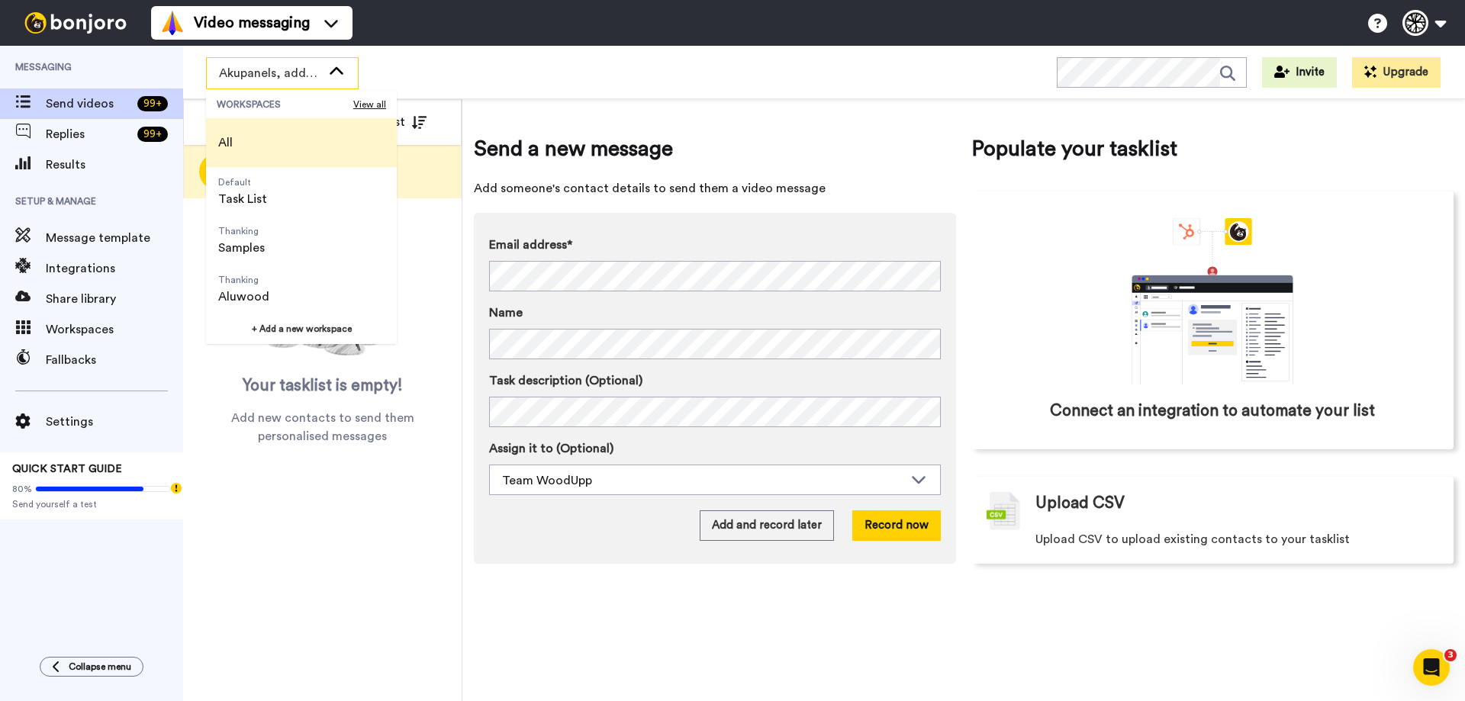
click at [293, 140] on li "All" at bounding box center [301, 142] width 191 height 49
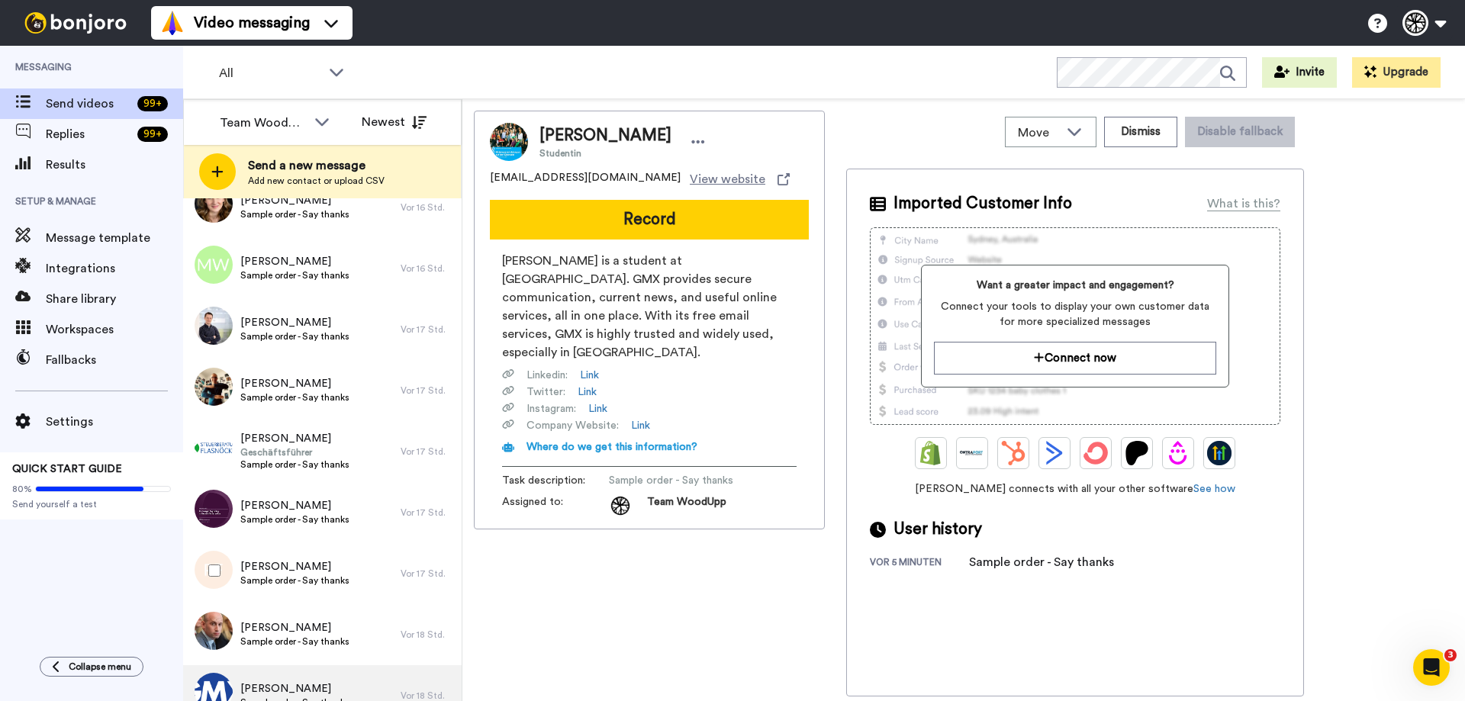
scroll to position [1054, 0]
